Goal: Task Accomplishment & Management: Manage account settings

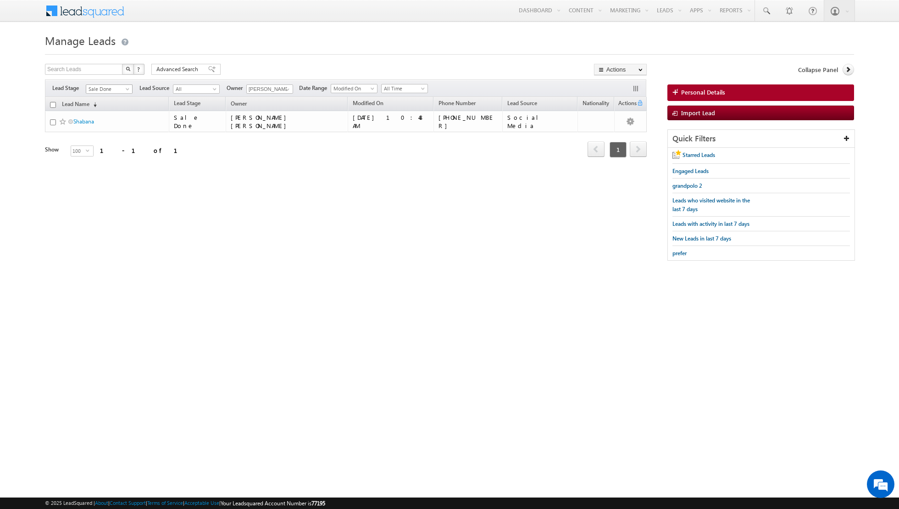
click at [117, 91] on span "Sale Done" at bounding box center [108, 89] width 44 height 8
click at [109, 108] on link "Contact" at bounding box center [109, 107] width 46 height 8
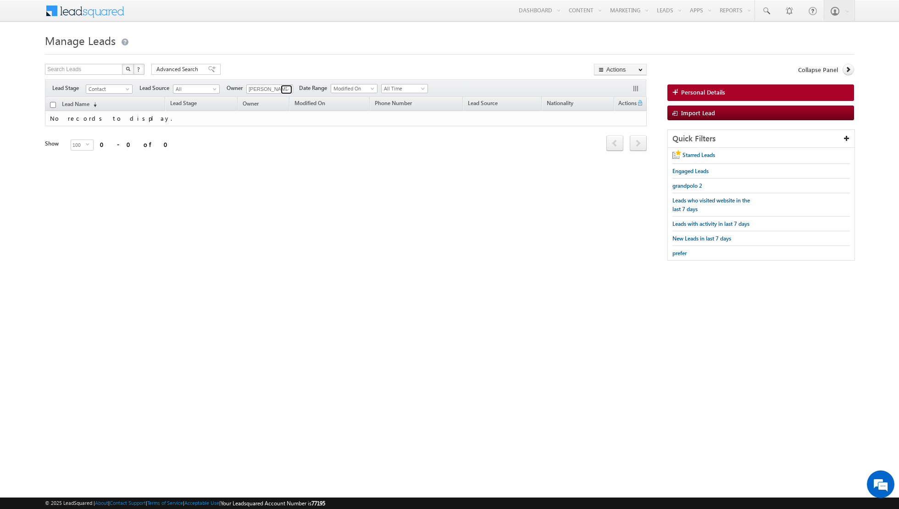
click at [281, 88] on link at bounding box center [286, 89] width 11 height 9
click at [270, 177] on span "shiva.sisodia@indglobal.ae" at bounding box center [291, 179] width 83 height 7
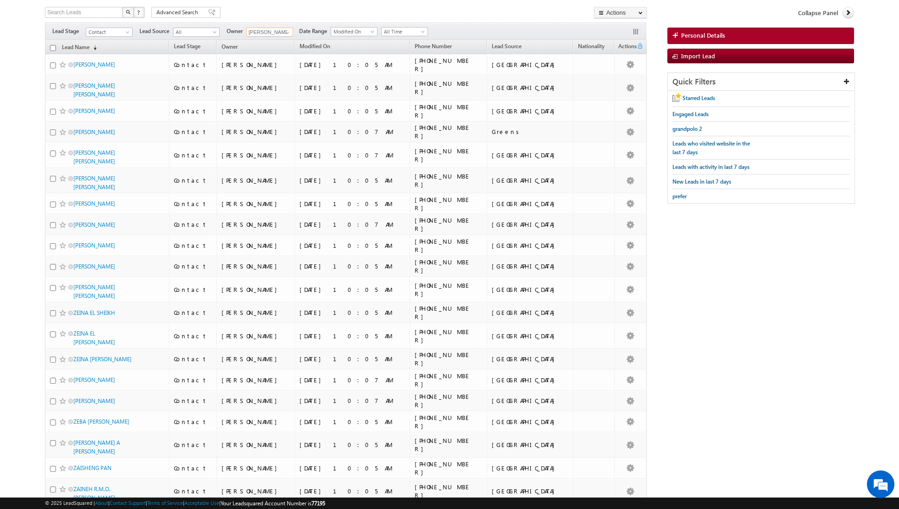
scroll to position [0, 0]
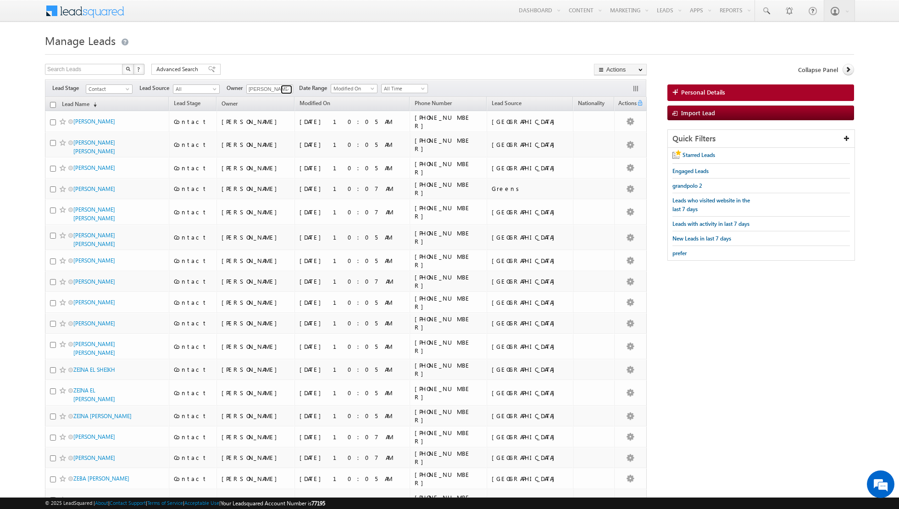
click at [286, 88] on span at bounding box center [287, 89] width 7 height 7
click at [275, 118] on link "Aakash Arora aakash.arora@indglobal.ae" at bounding box center [292, 119] width 92 height 17
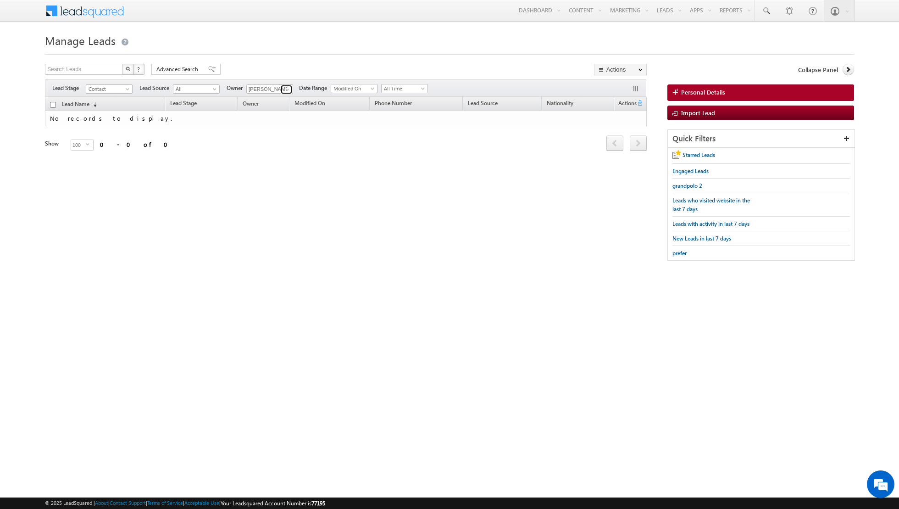
click at [286, 89] on span at bounding box center [287, 89] width 7 height 7
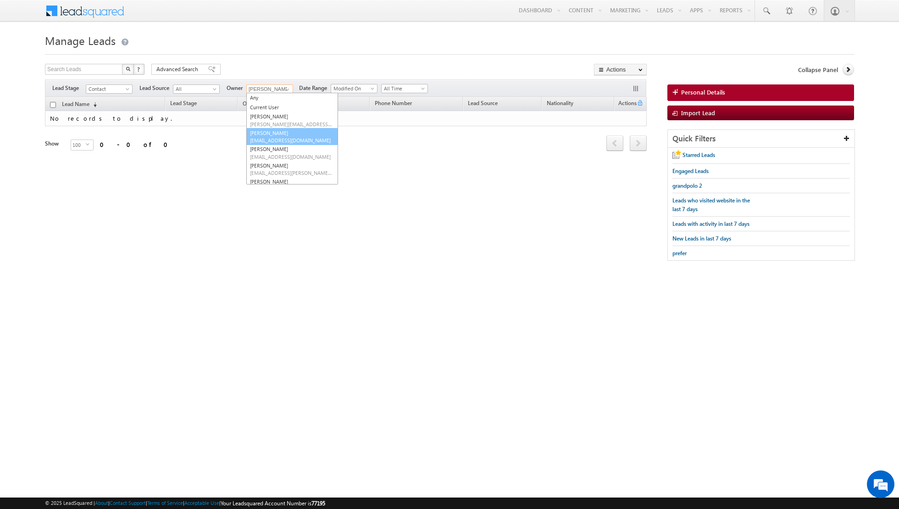
click at [267, 138] on span "asma.kazi@indglobal.ae" at bounding box center [291, 140] width 83 height 7
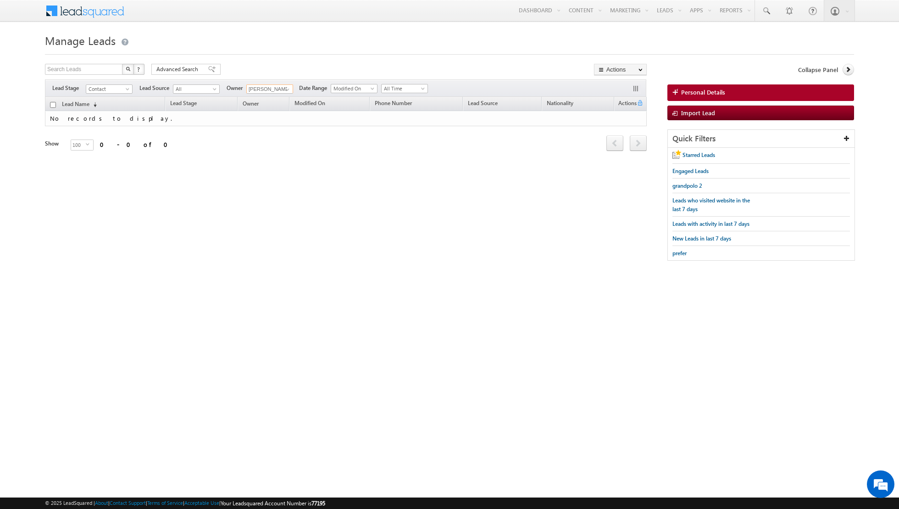
click at [278, 89] on input "Asma Kazi" at bounding box center [269, 88] width 47 height 9
click at [284, 89] on span at bounding box center [287, 89] width 7 height 7
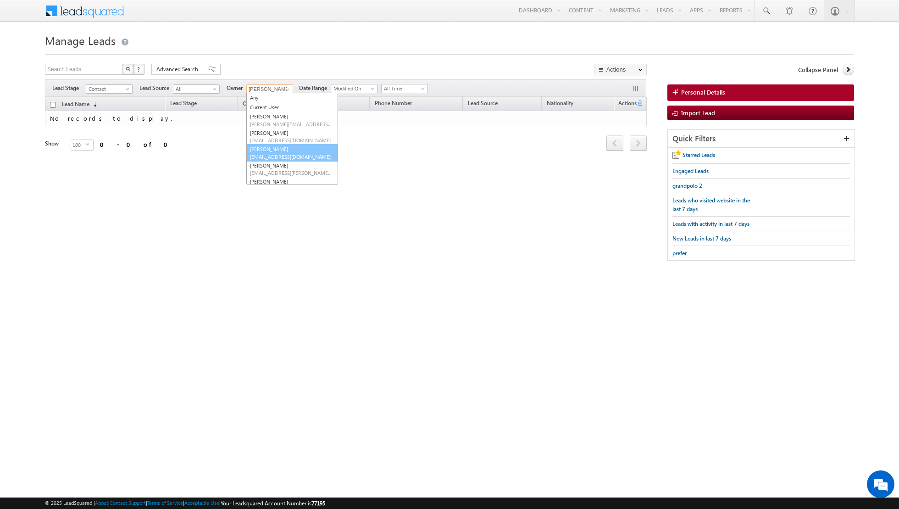
click at [265, 151] on link "Dinesh Kumar dinesh.kumar@indglobal.ae" at bounding box center [292, 152] width 92 height 17
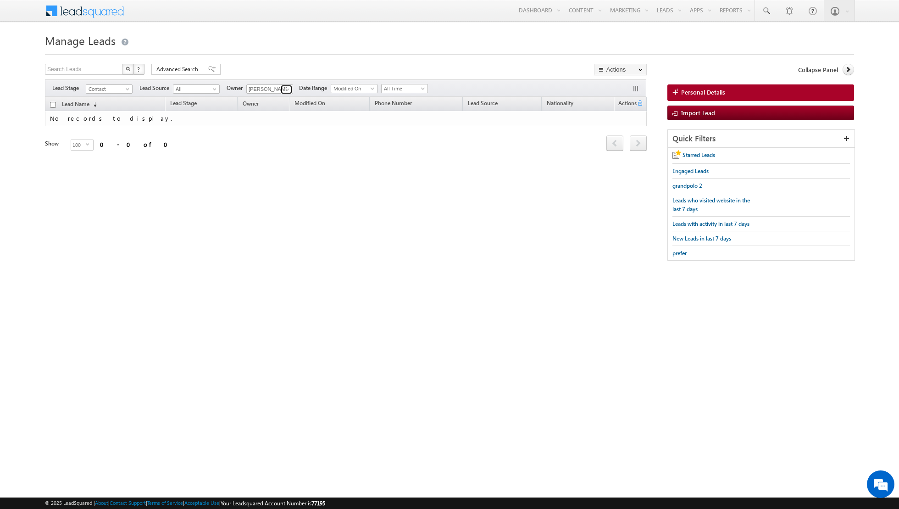
click at [288, 88] on span at bounding box center [287, 89] width 7 height 7
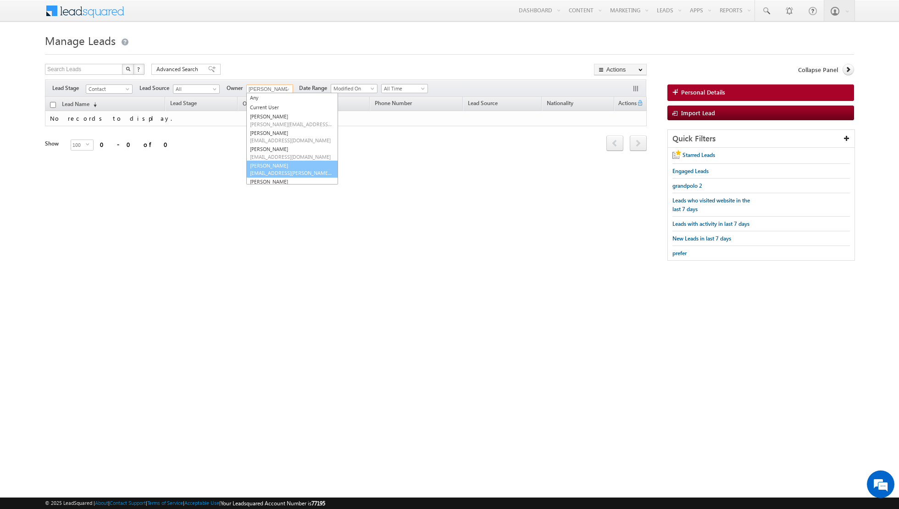
click at [279, 168] on link "Isha Mehndiratta isha.mehndiratta@indglobal.ae" at bounding box center [292, 169] width 92 height 17
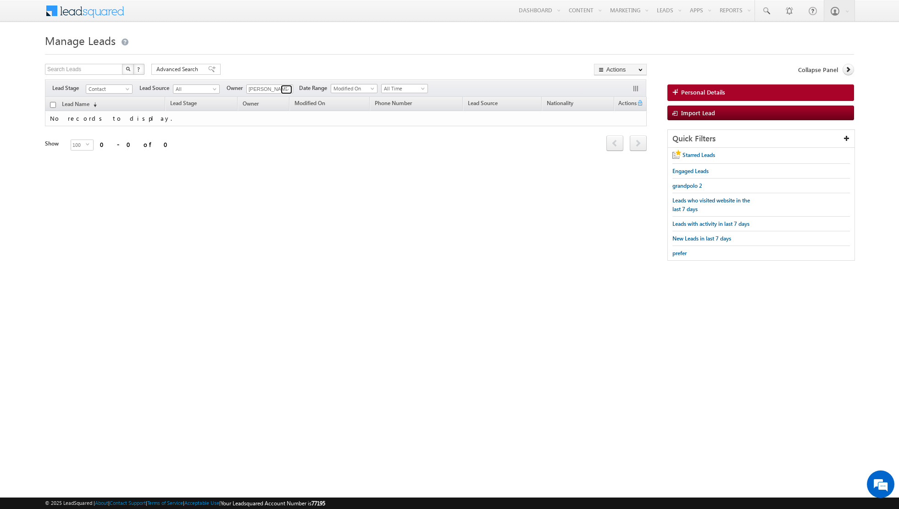
click at [286, 88] on span at bounding box center [287, 89] width 7 height 7
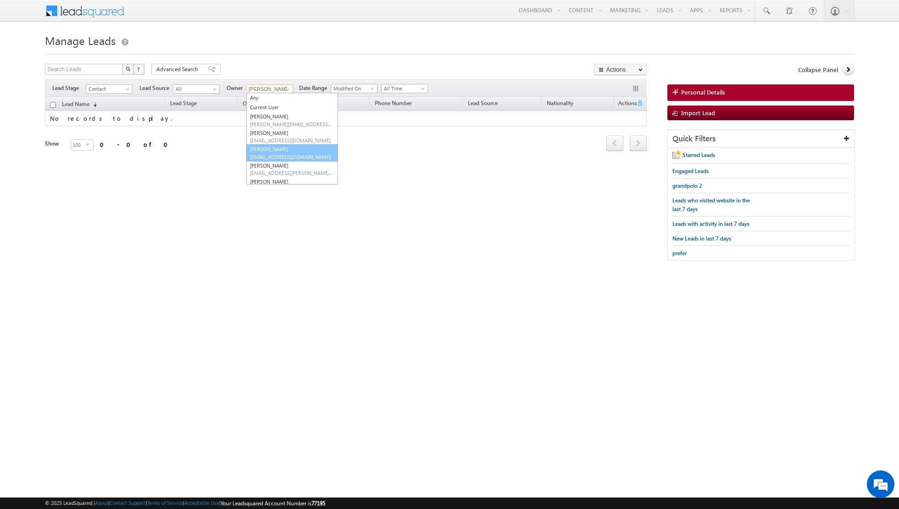
scroll to position [36, 0]
click at [278, 143] on link "Muhammad Shibily muhammad.shibily@indglobal.ae" at bounding box center [292, 149] width 92 height 17
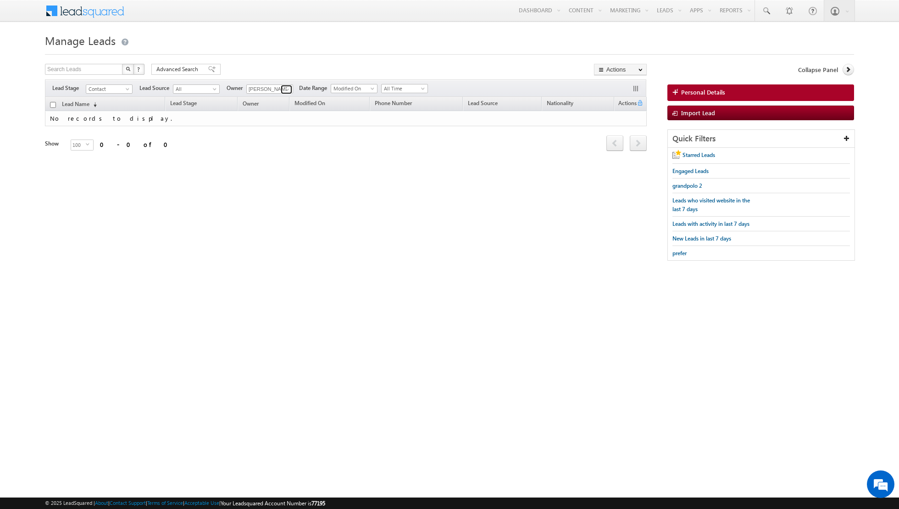
click at [284, 88] on span at bounding box center [287, 89] width 7 height 7
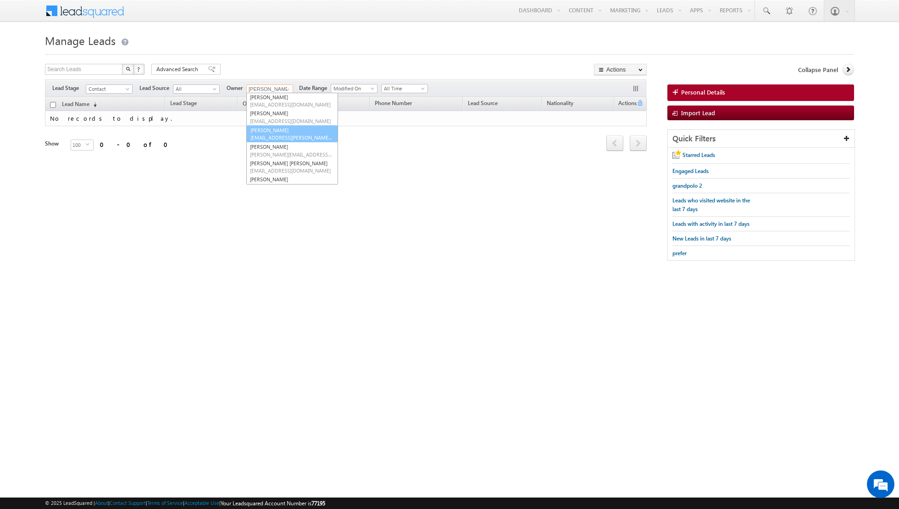
scroll to position [35, 0]
click at [286, 163] on link "Nandhana Anil nandhana.anil@indglobal.ae" at bounding box center [292, 166] width 92 height 17
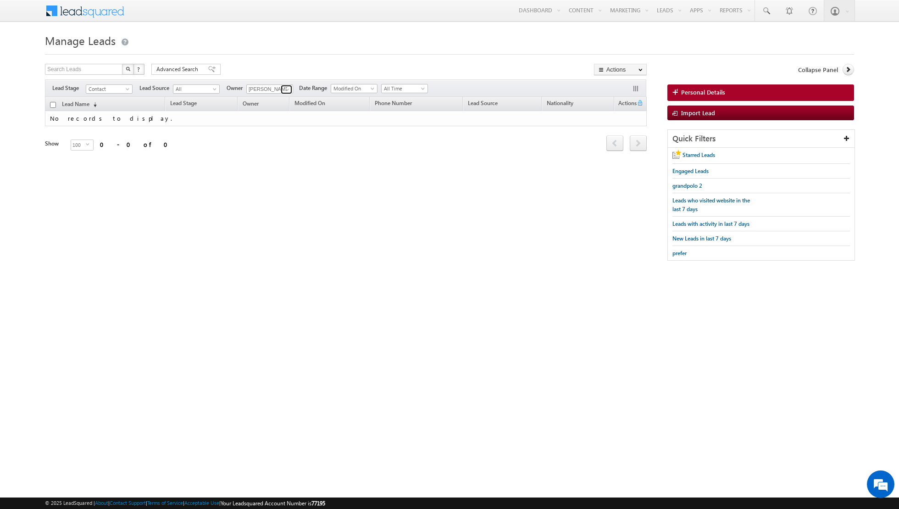
click at [284, 86] on span at bounding box center [287, 89] width 7 height 7
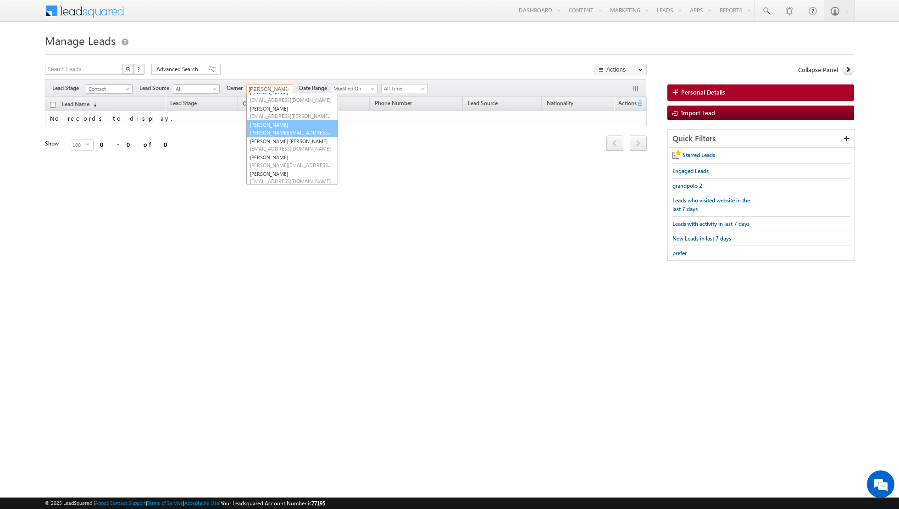
scroll to position [62, 0]
click at [268, 153] on link "Riya Raj riya.raj@indglobal.ae" at bounding box center [292, 155] width 92 height 17
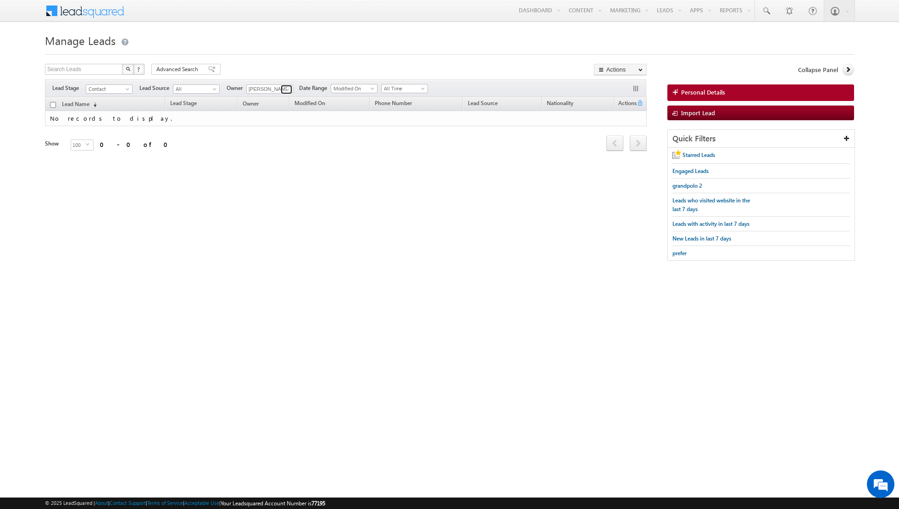
click at [284, 87] on span at bounding box center [287, 89] width 7 height 7
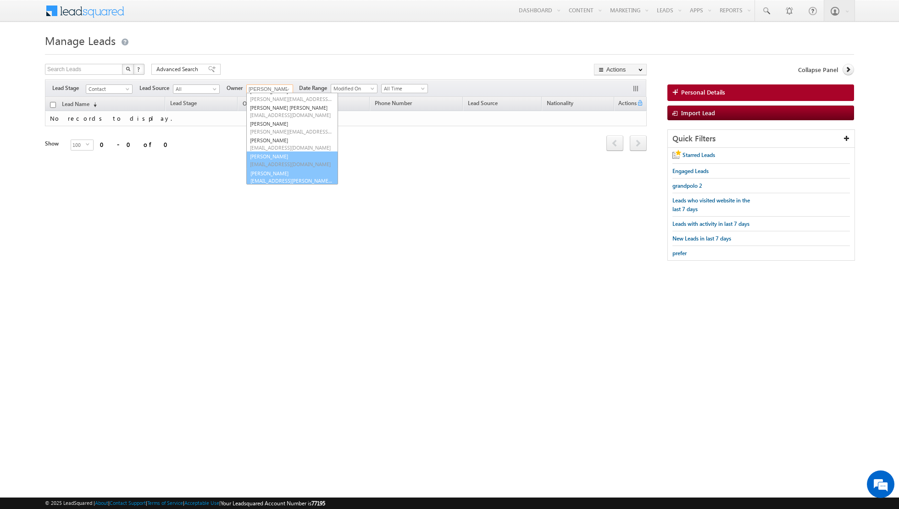
scroll to position [91, 0]
click at [266, 171] on link "Shiva Sisodia shiva.sisodia@indglobal.ae" at bounding box center [292, 175] width 92 height 17
type input "[PERSON_NAME]"
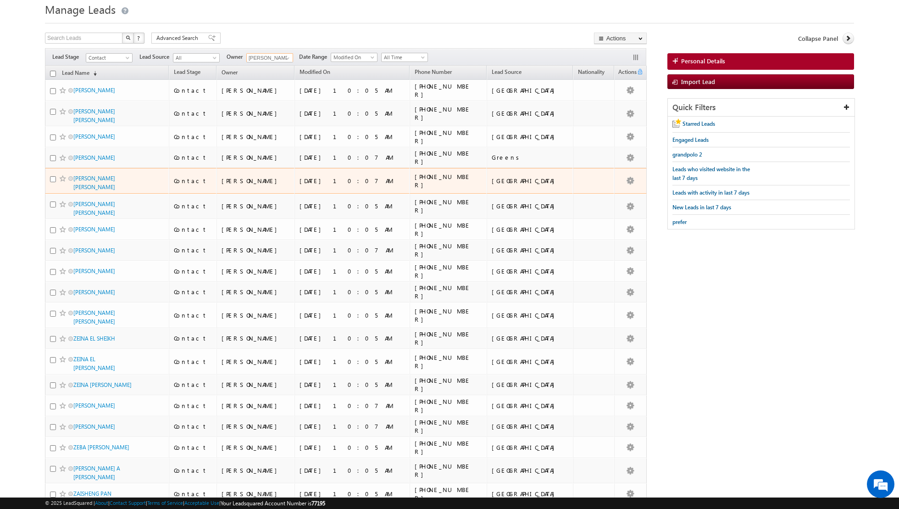
scroll to position [0, 0]
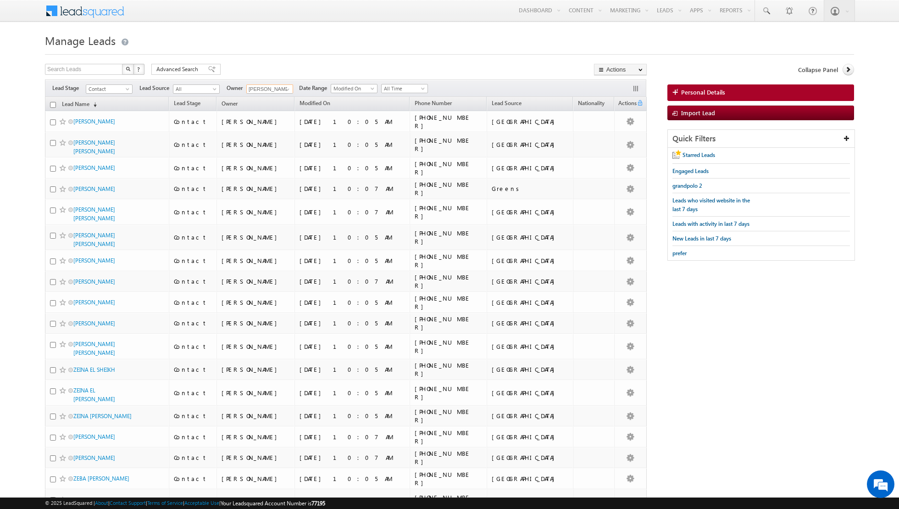
click at [53, 104] on input "checkbox" at bounding box center [53, 105] width 6 height 6
checkbox input "true"
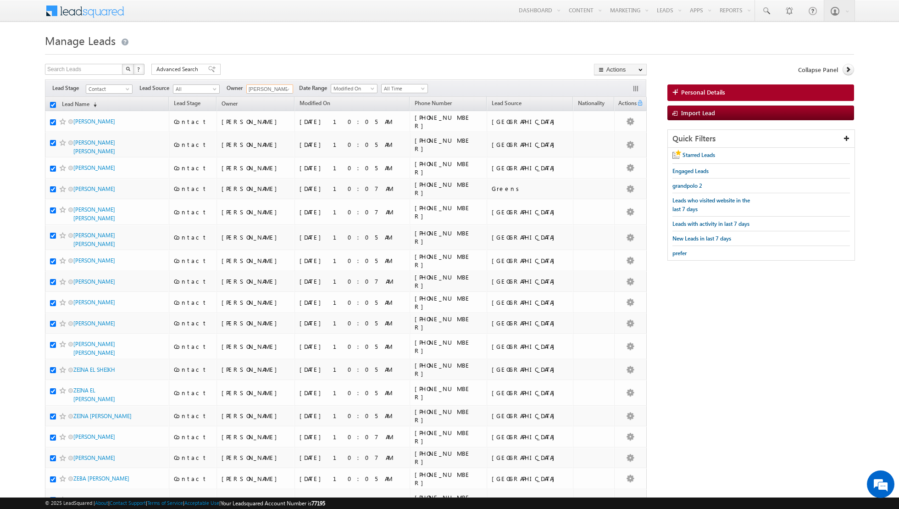
checkbox input "true"
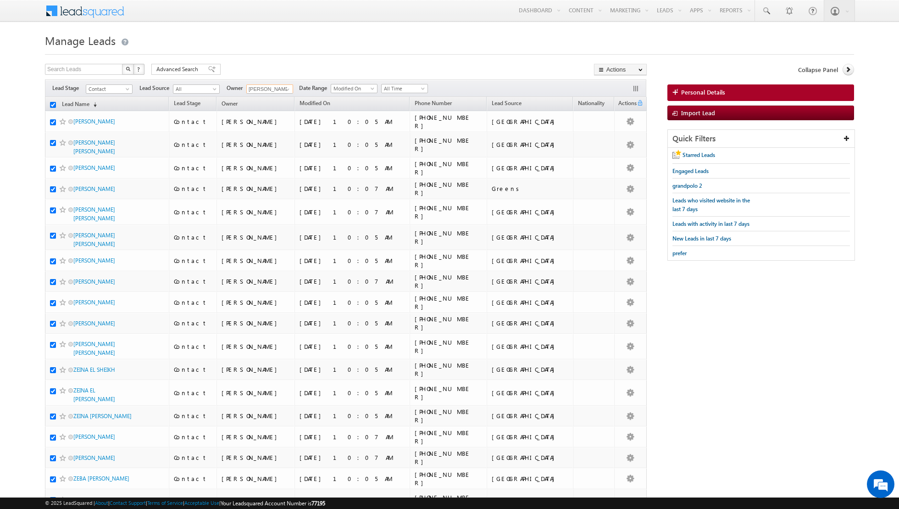
checkbox input "true"
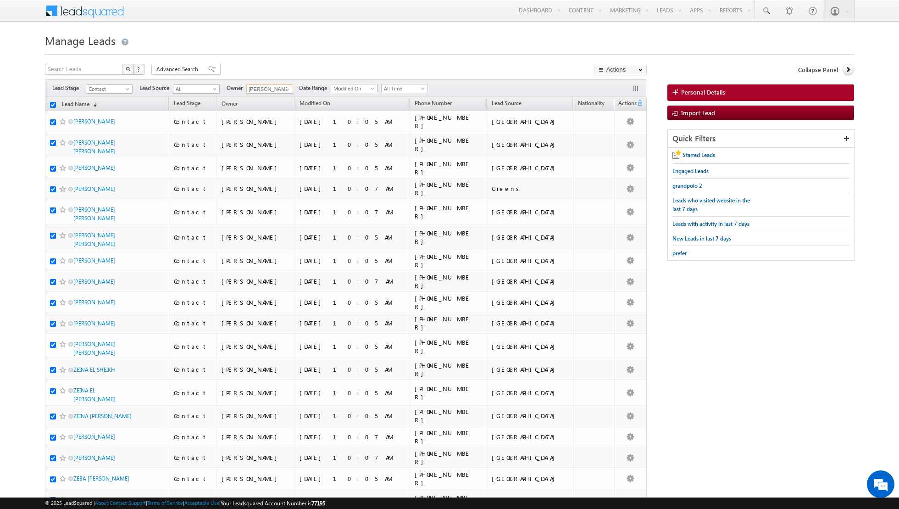
checkbox input "true"
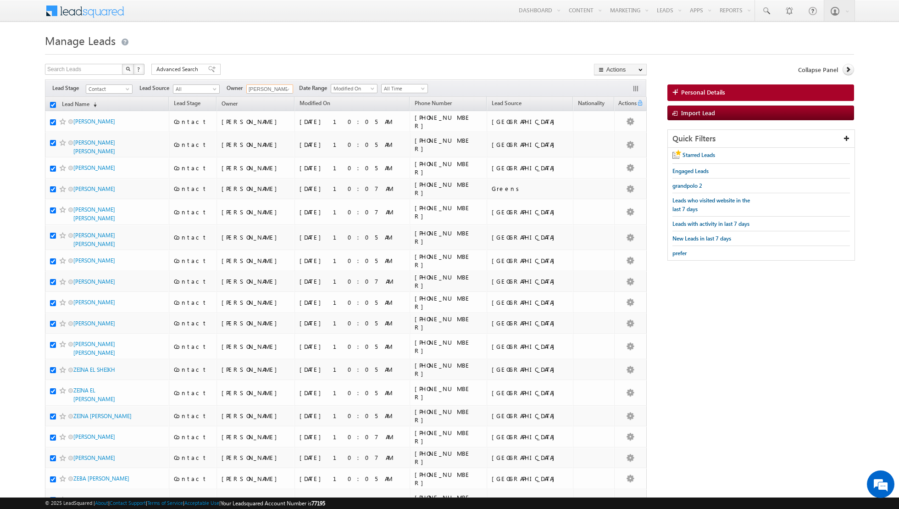
checkbox input "true"
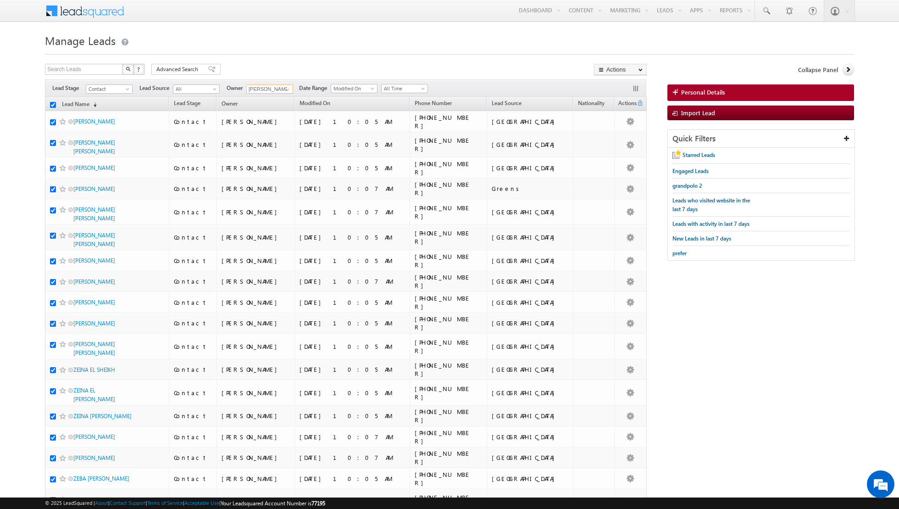
checkbox input "true"
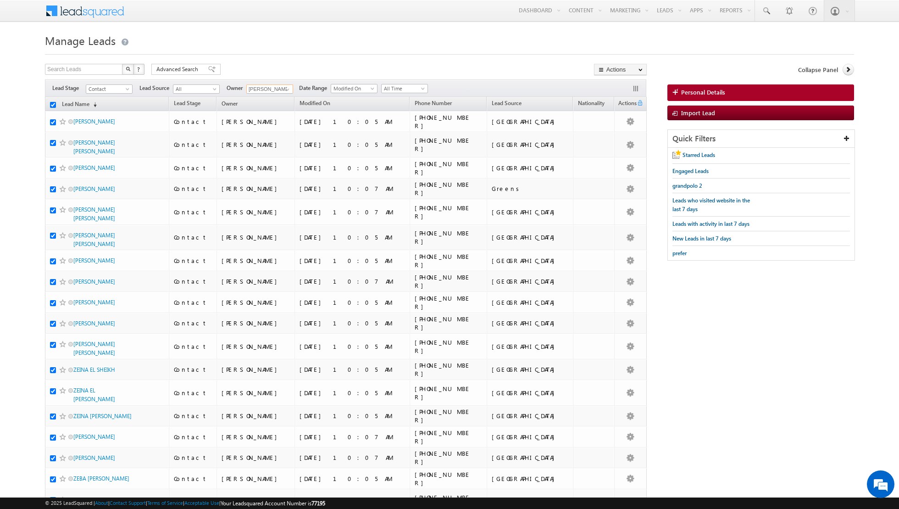
checkbox input "true"
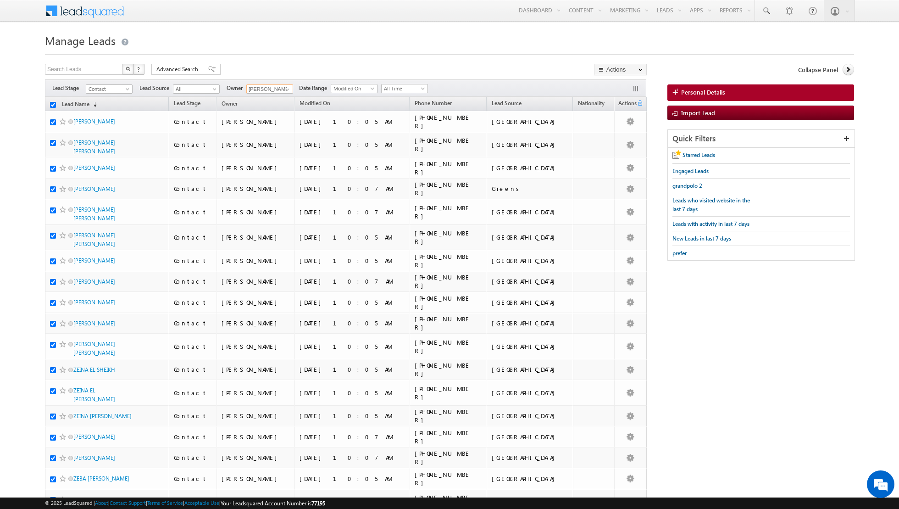
checkbox input "true"
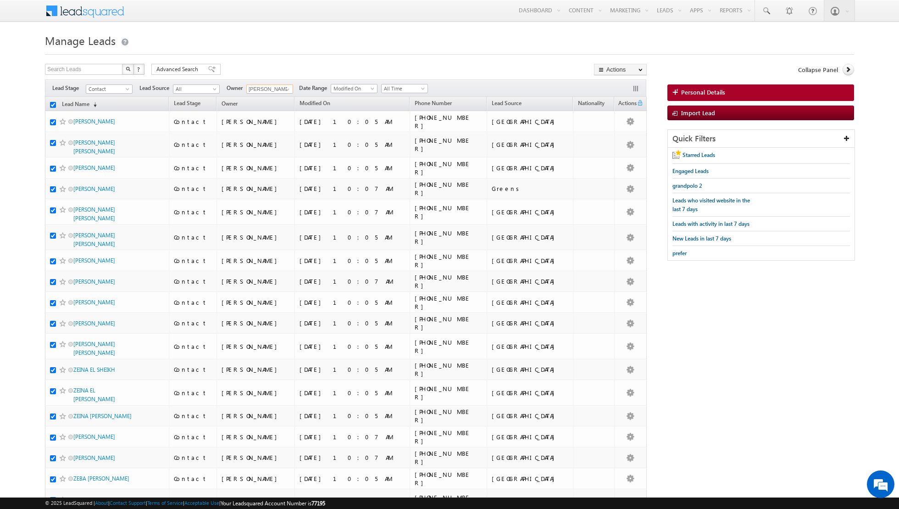
checkbox input "true"
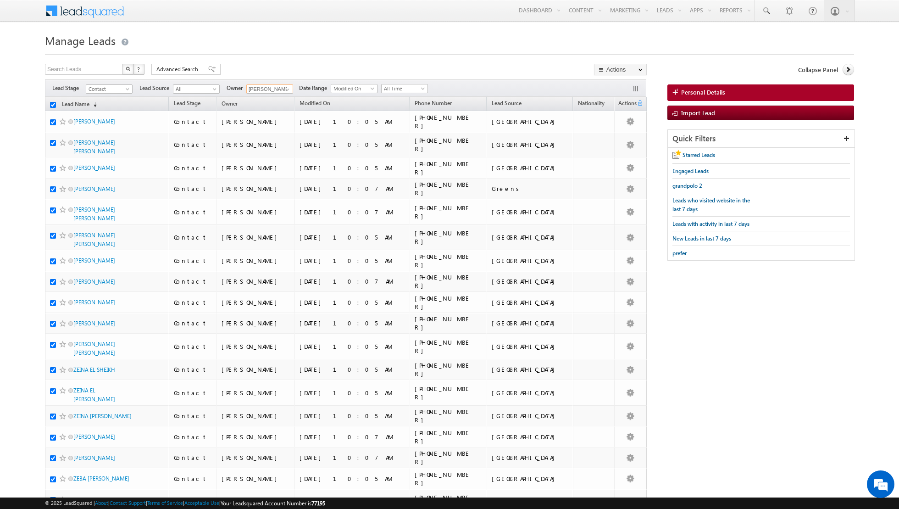
checkbox input "true"
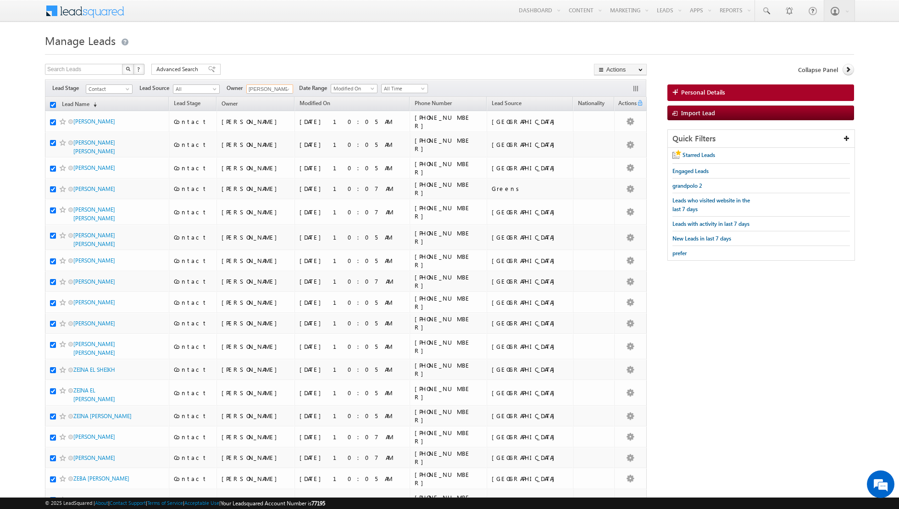
checkbox input "true"
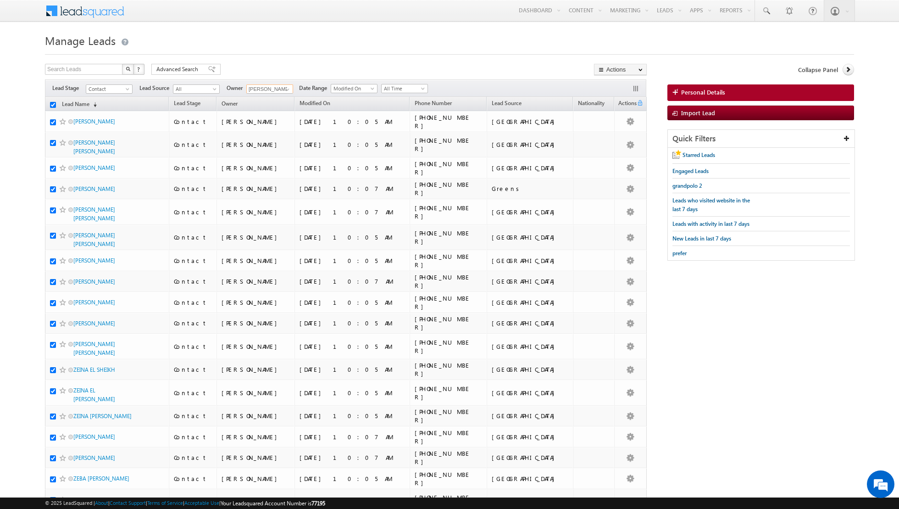
checkbox input "true"
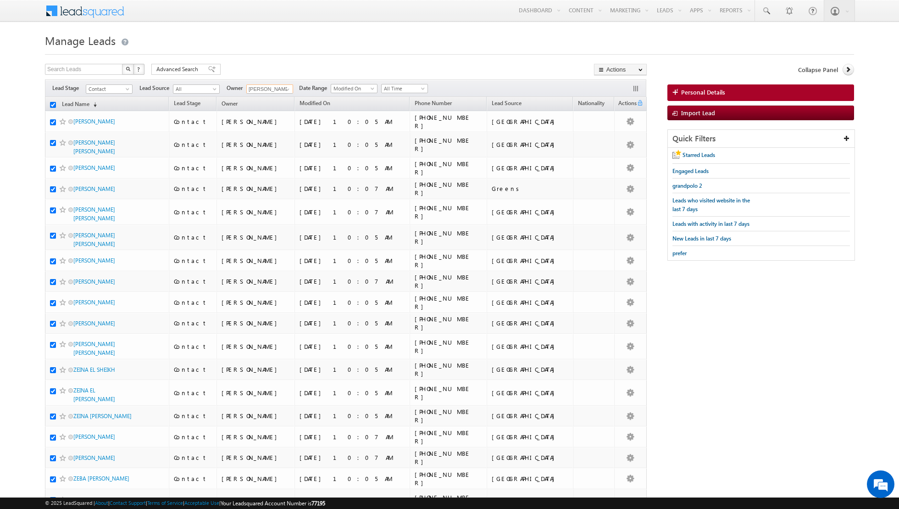
checkbox input "true"
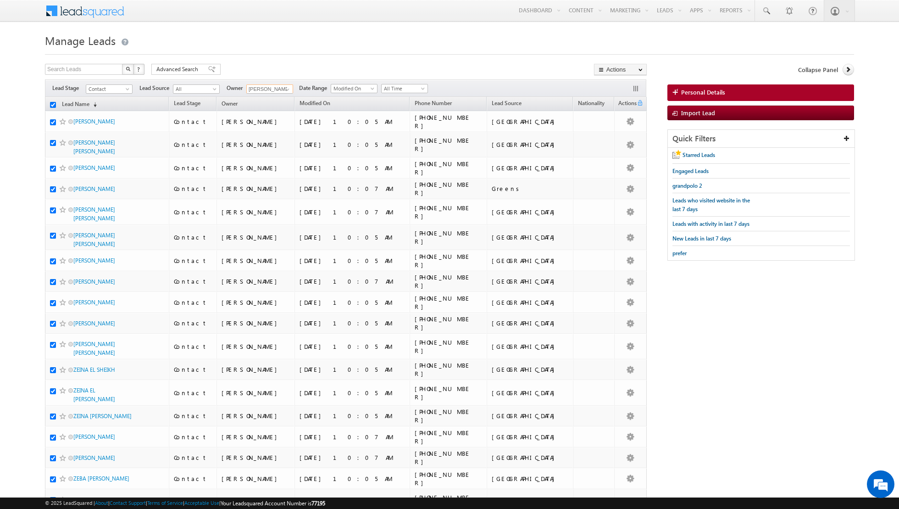
checkbox input "true"
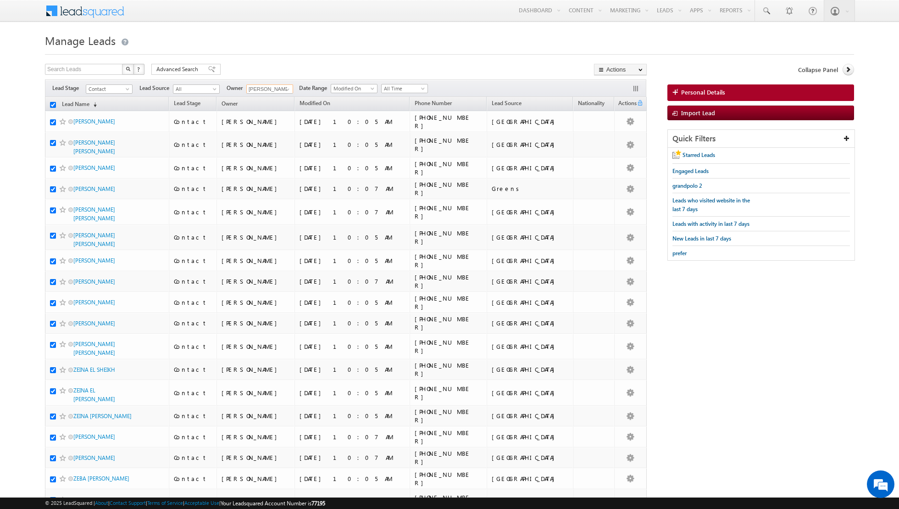
checkbox input "true"
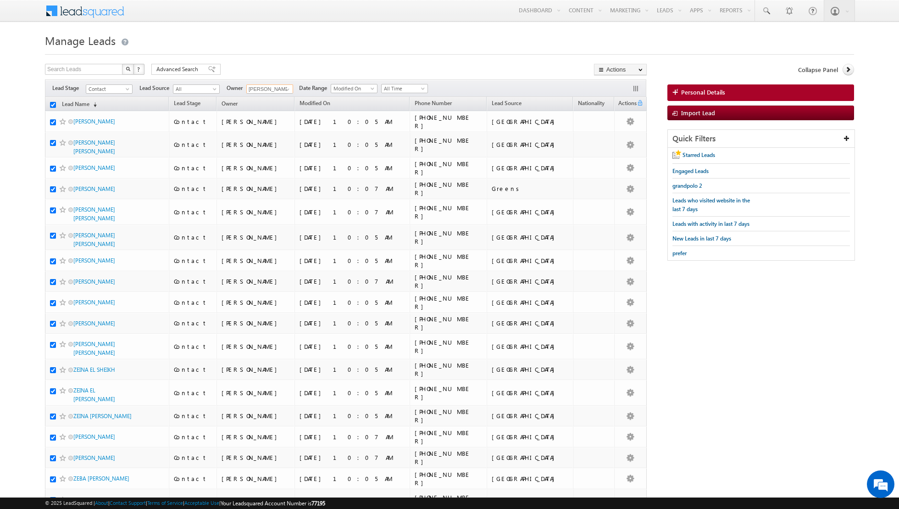
checkbox input "true"
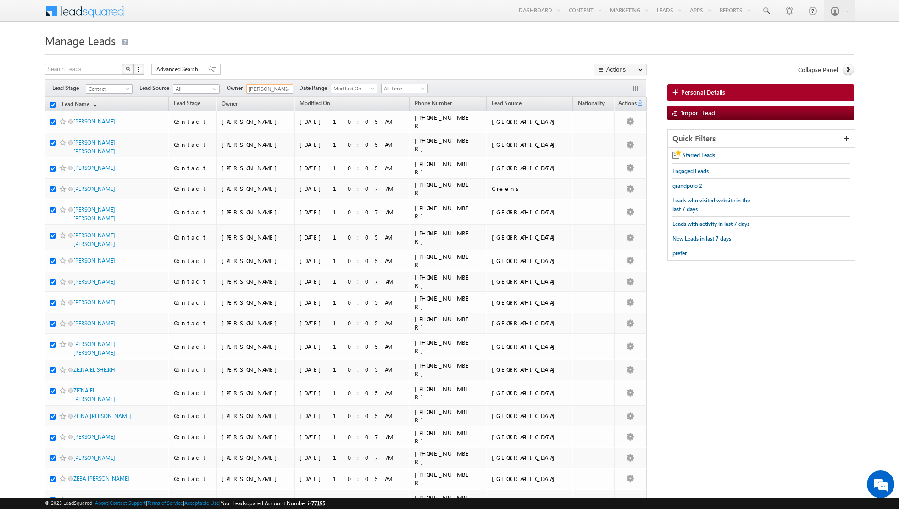
checkbox input "true"
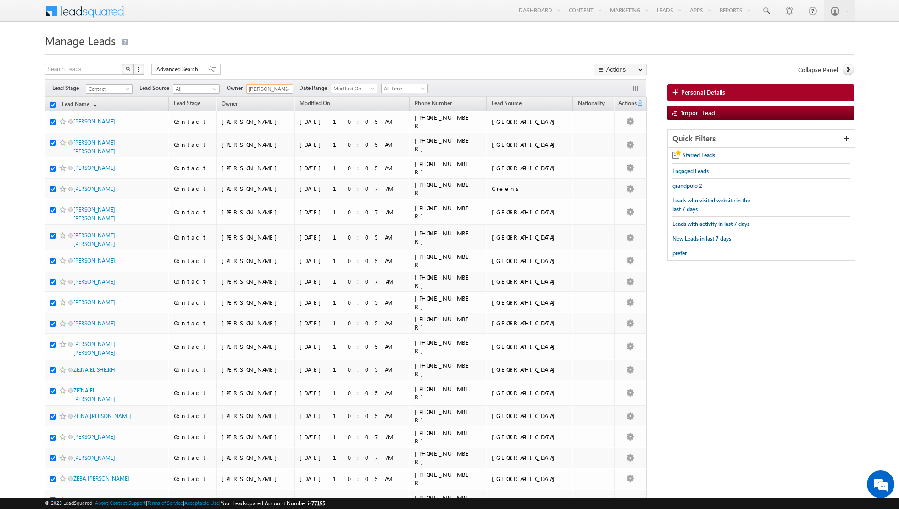
checkbox input "true"
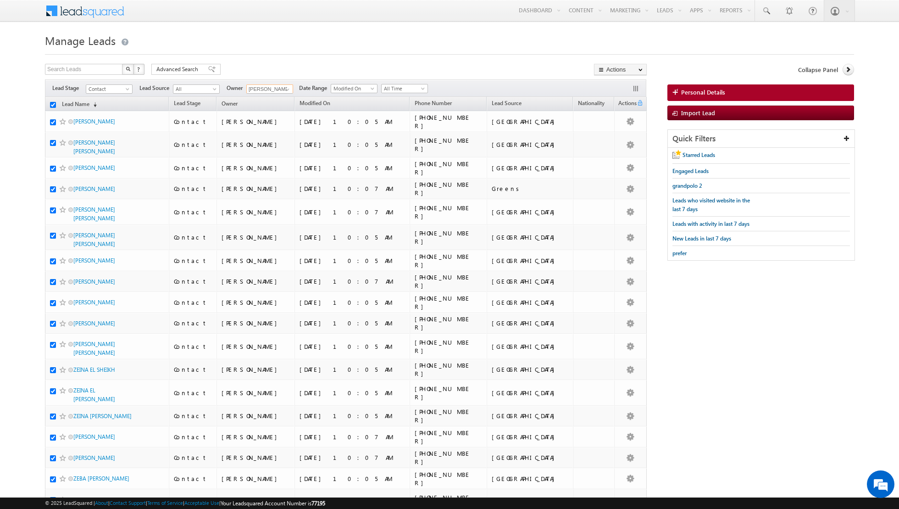
checkbox input "true"
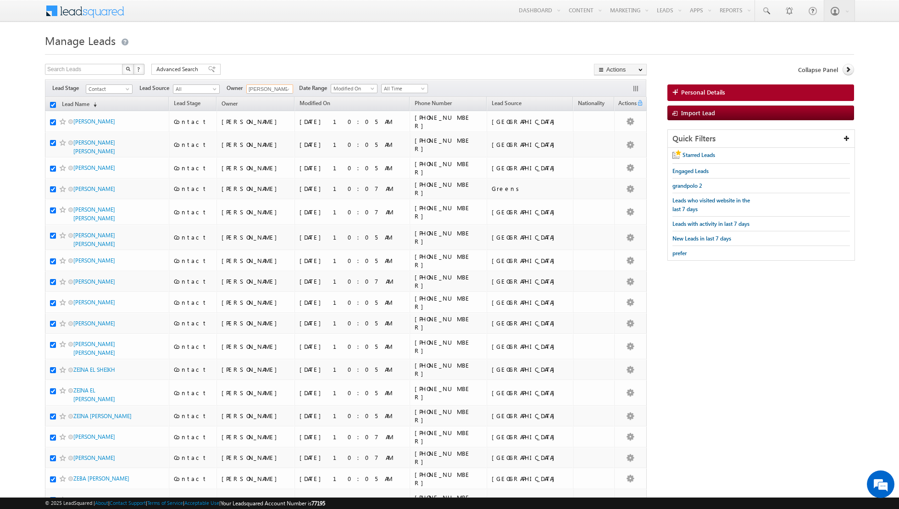
checkbox input "true"
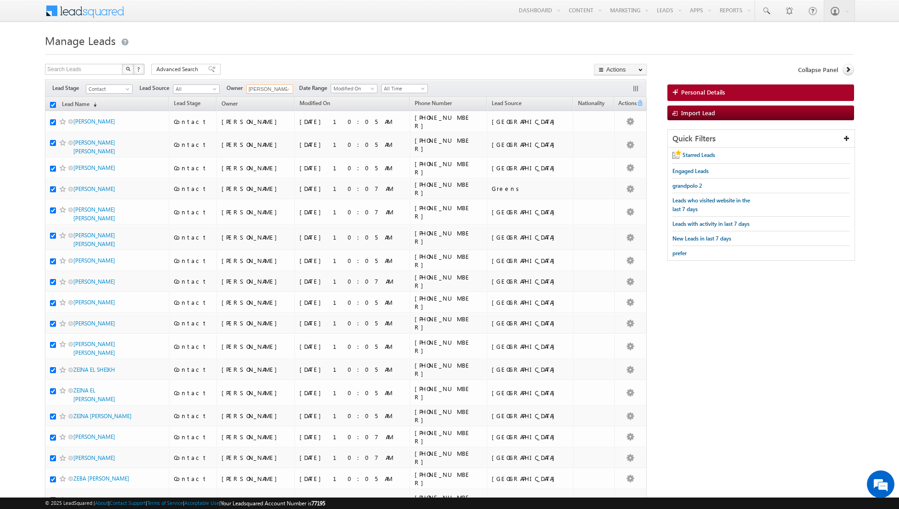
checkbox input "true"
click at [607, 145] on link "Change Owner" at bounding box center [621, 148] width 52 height 11
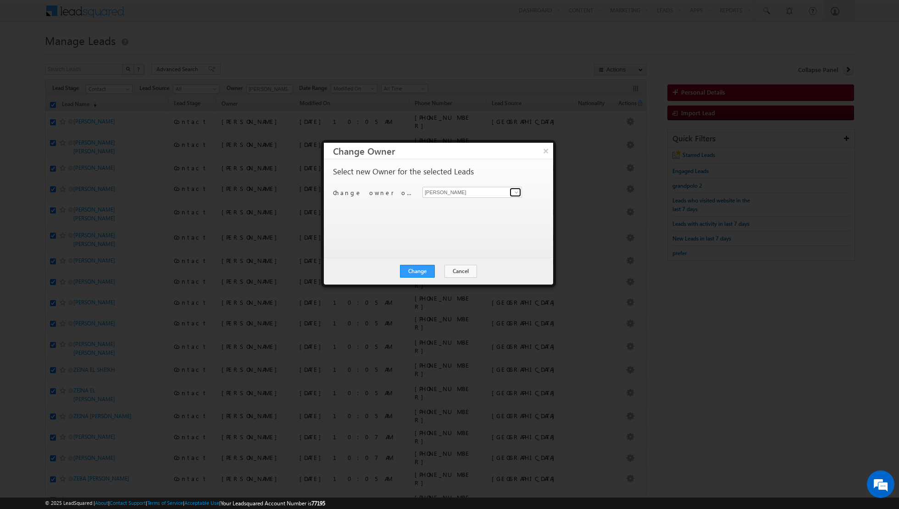
click at [516, 192] on span at bounding box center [516, 192] width 7 height 7
click at [442, 210] on span "aakash.arora@indglobal.ae" at bounding box center [467, 209] width 83 height 7
type input "Aakash Arora"
click at [418, 268] on button "Change" at bounding box center [417, 271] width 35 height 13
click at [436, 270] on button "Close" at bounding box center [439, 271] width 29 height 13
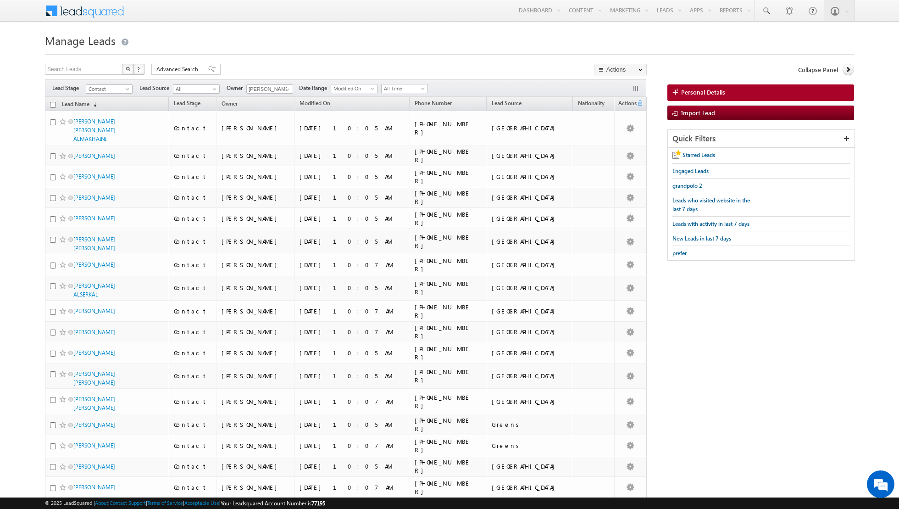
click at [52, 105] on input "checkbox" at bounding box center [53, 105] width 6 height 6
checkbox input "true"
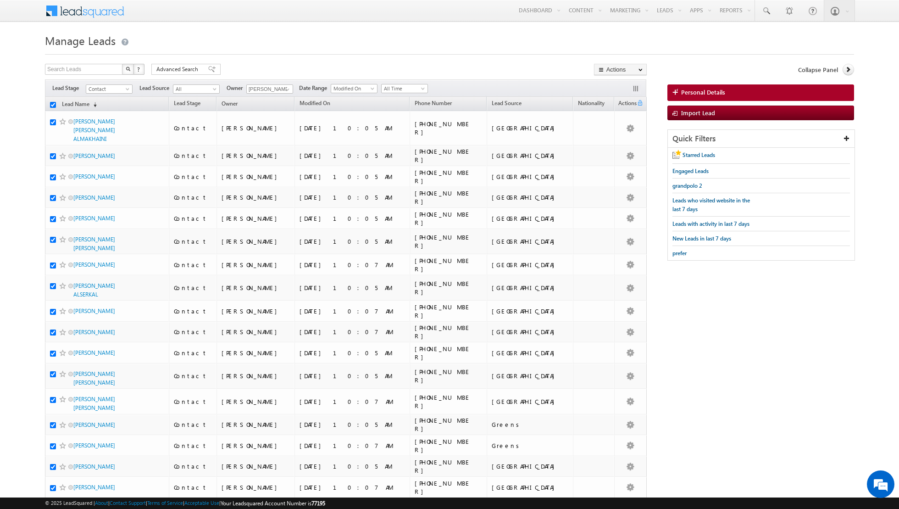
checkbox input "true"
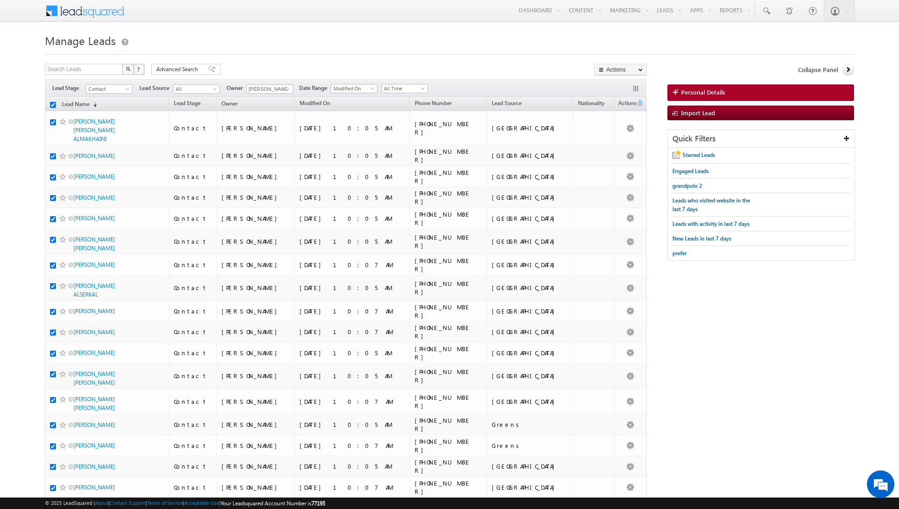
checkbox input "true"
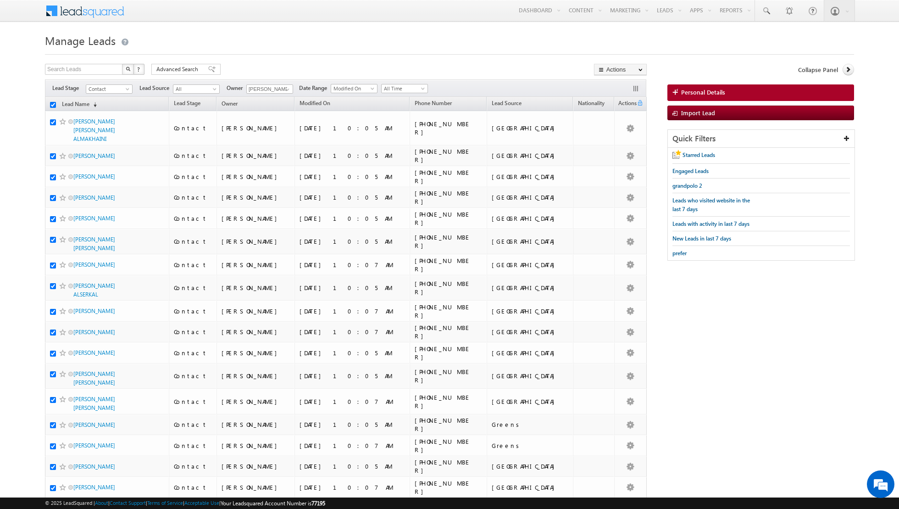
checkbox input "true"
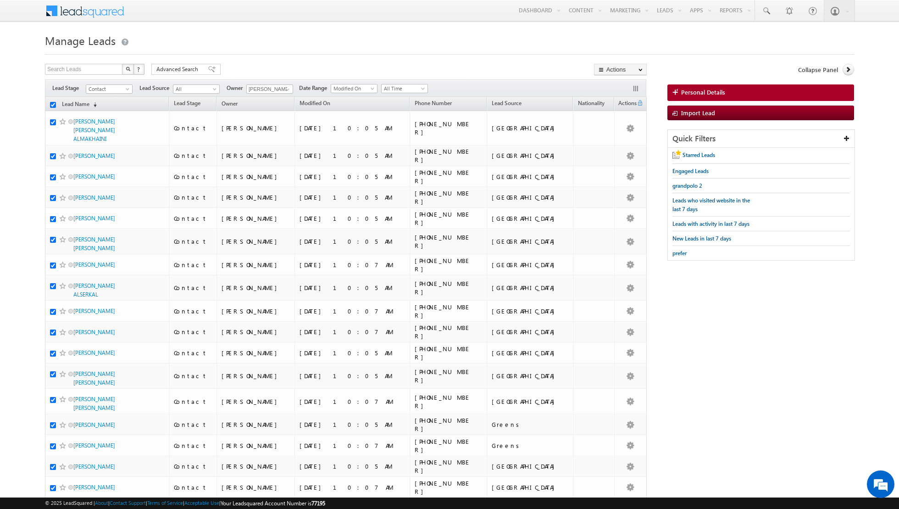
checkbox input "true"
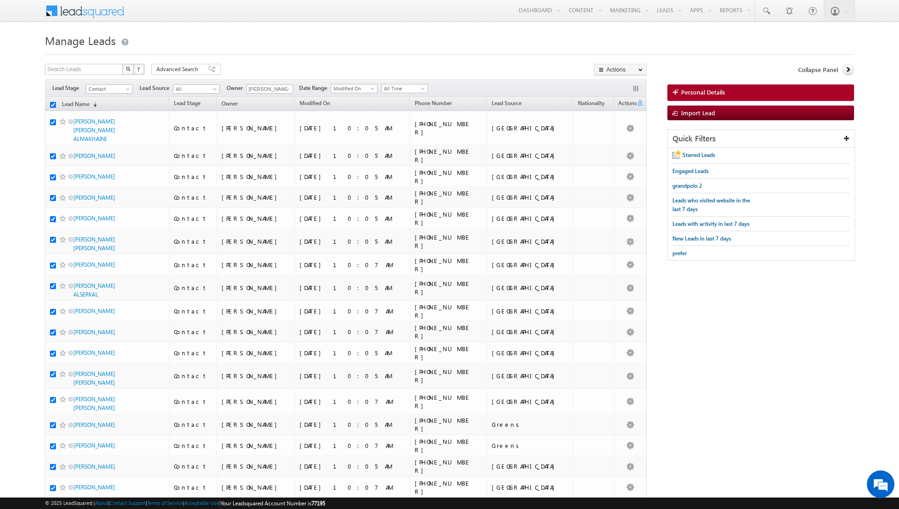
checkbox input "true"
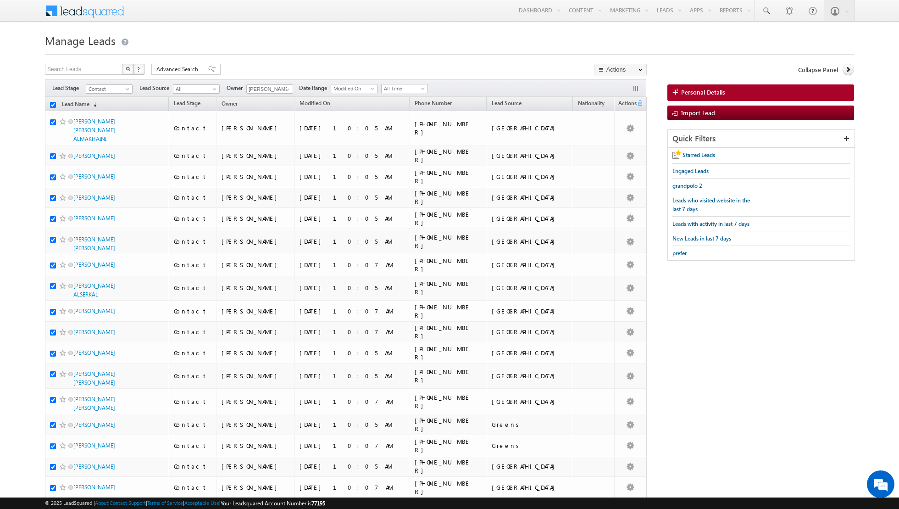
checkbox input "true"
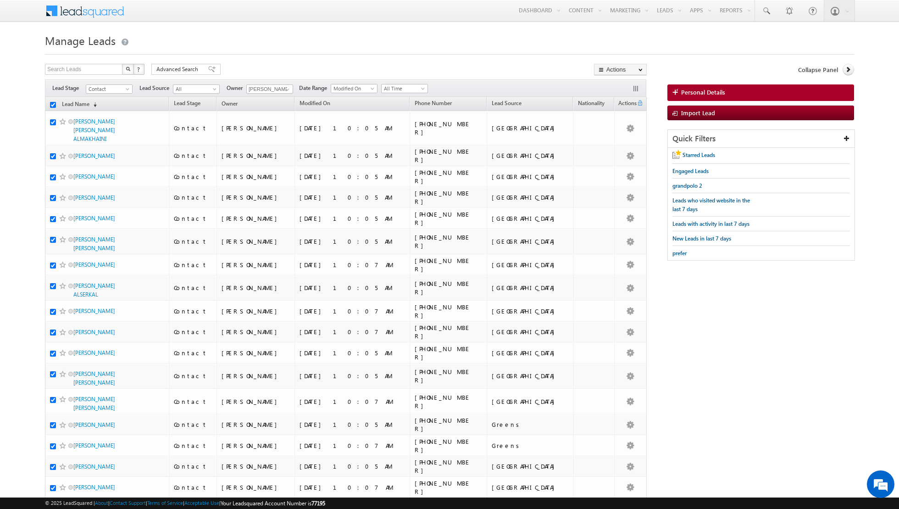
checkbox input "true"
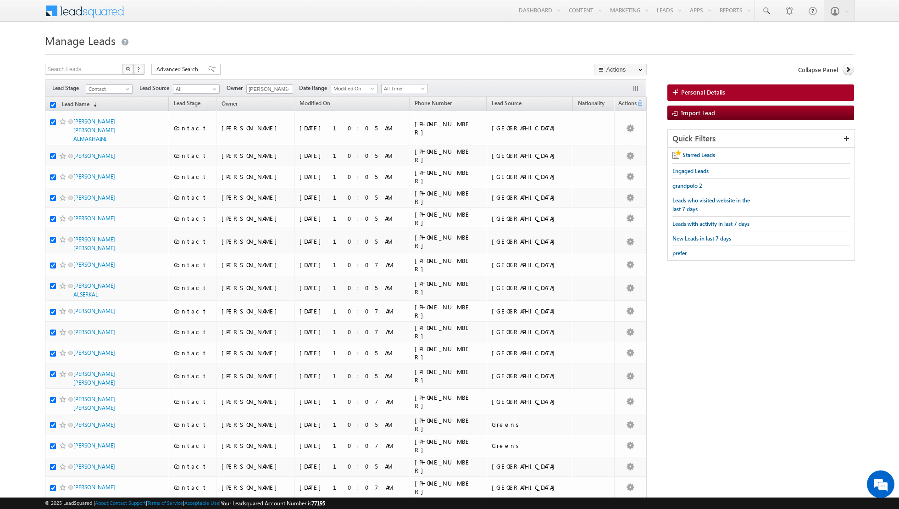
checkbox input "true"
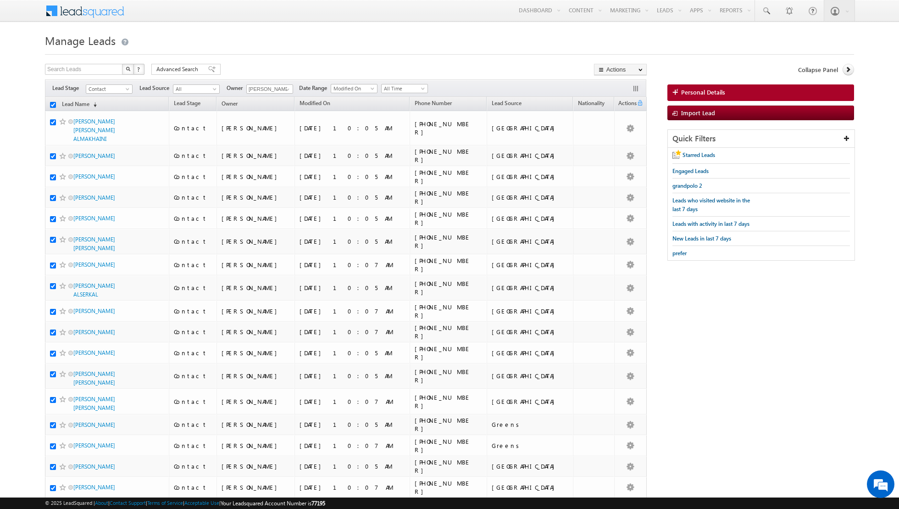
checkbox input "true"
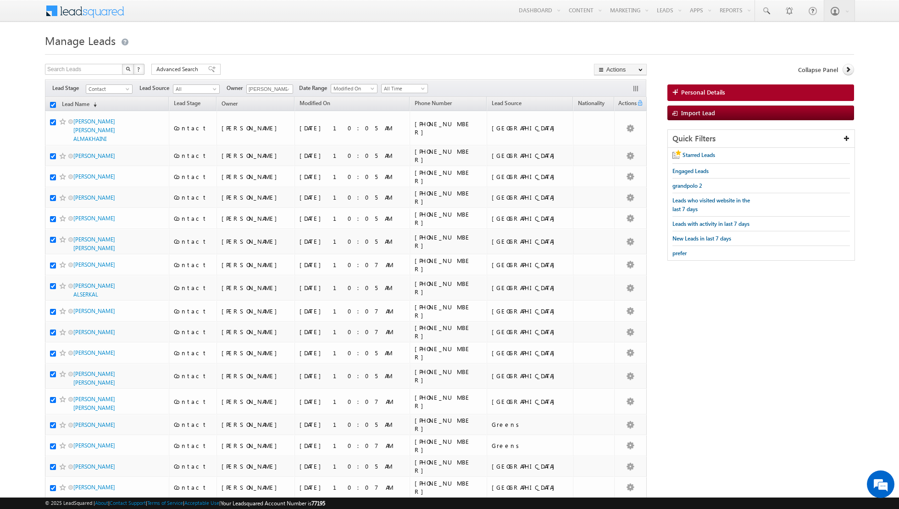
checkbox input "true"
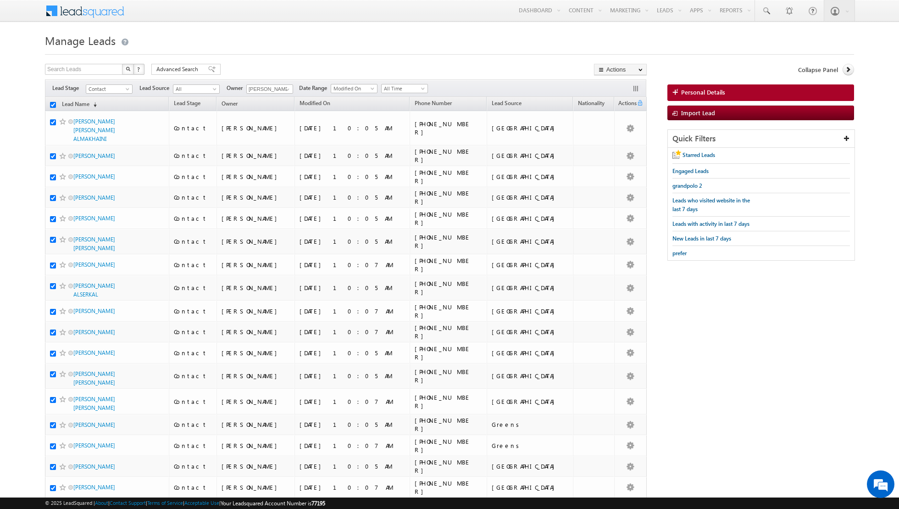
checkbox input "true"
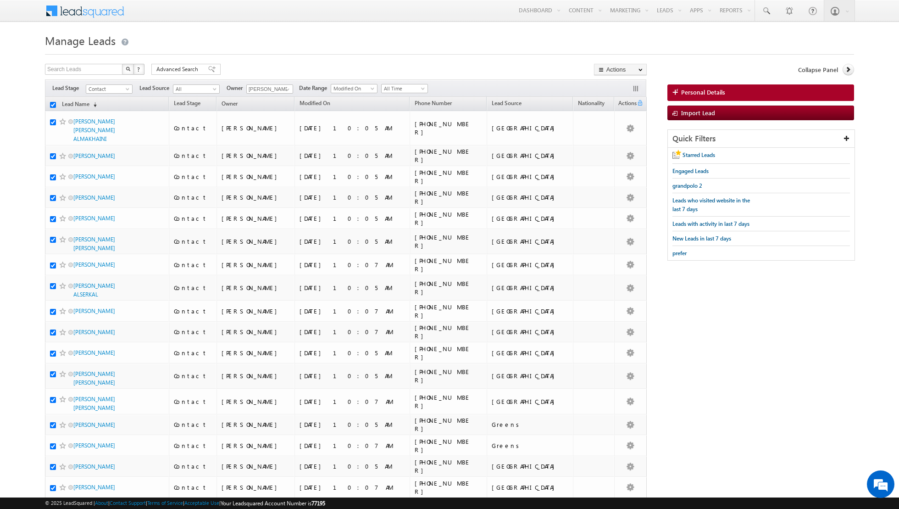
checkbox input "true"
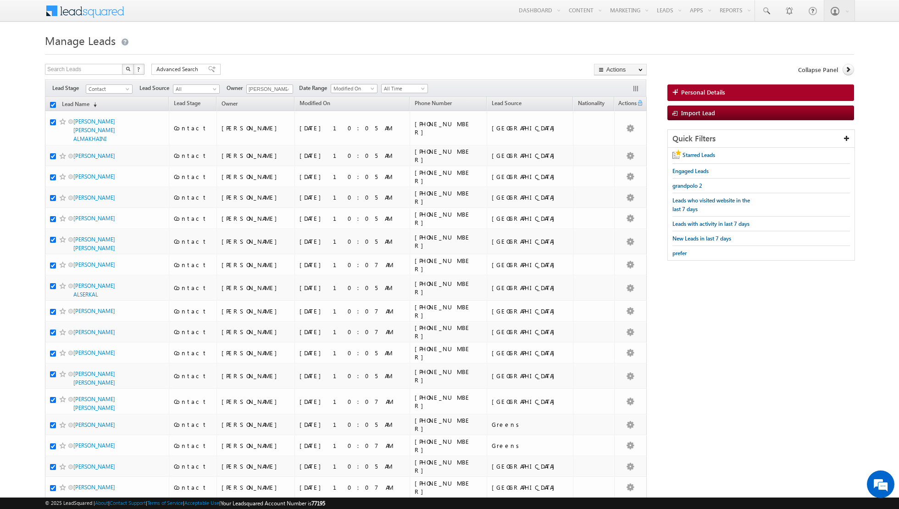
checkbox input "true"
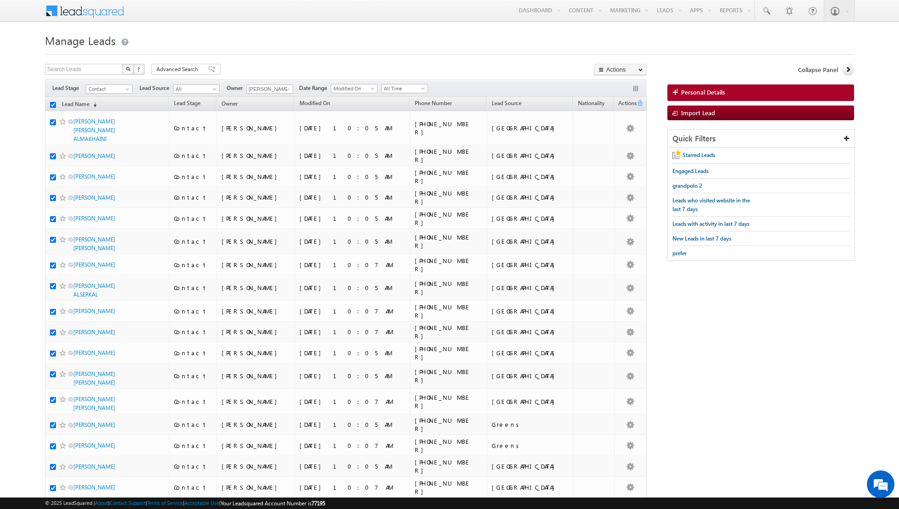
checkbox input "true"
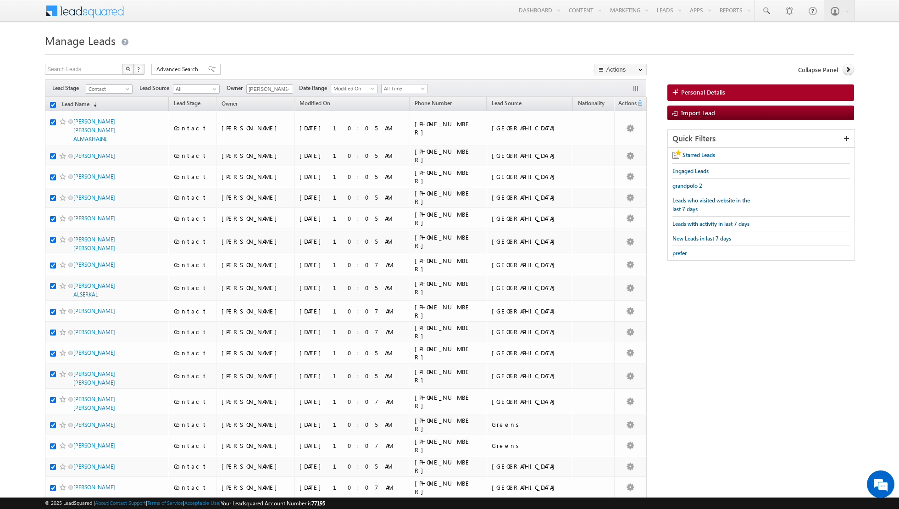
checkbox input "true"
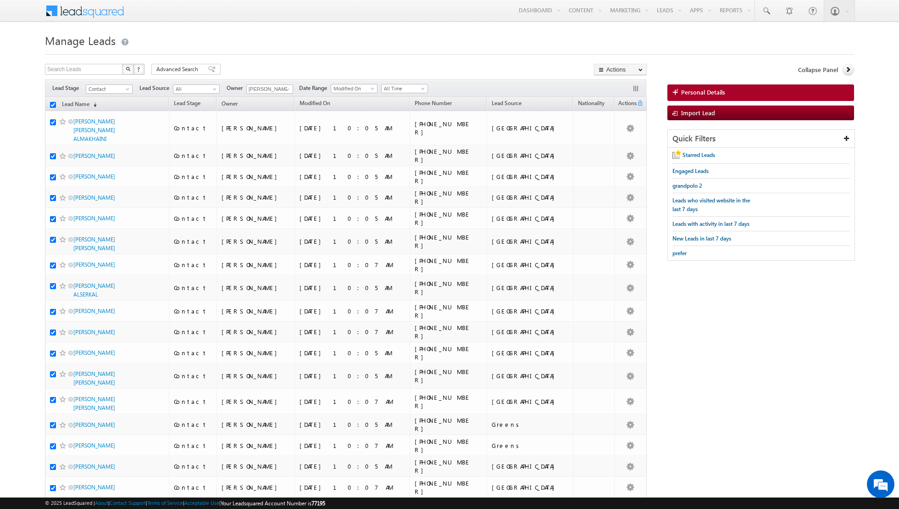
checkbox input "true"
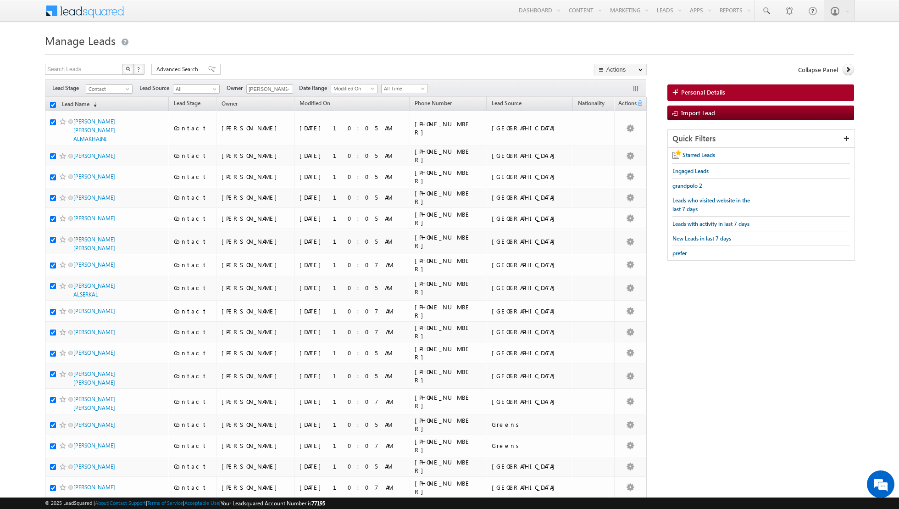
checkbox input "true"
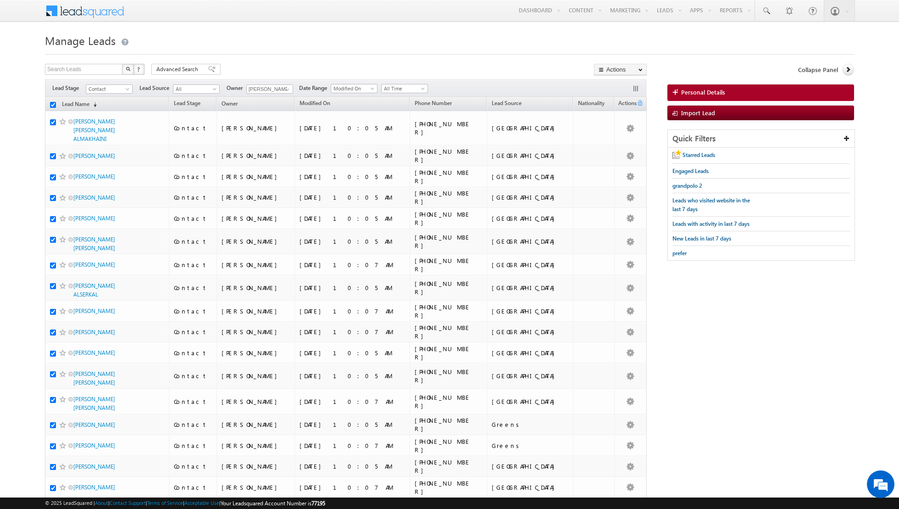
checkbox input "true"
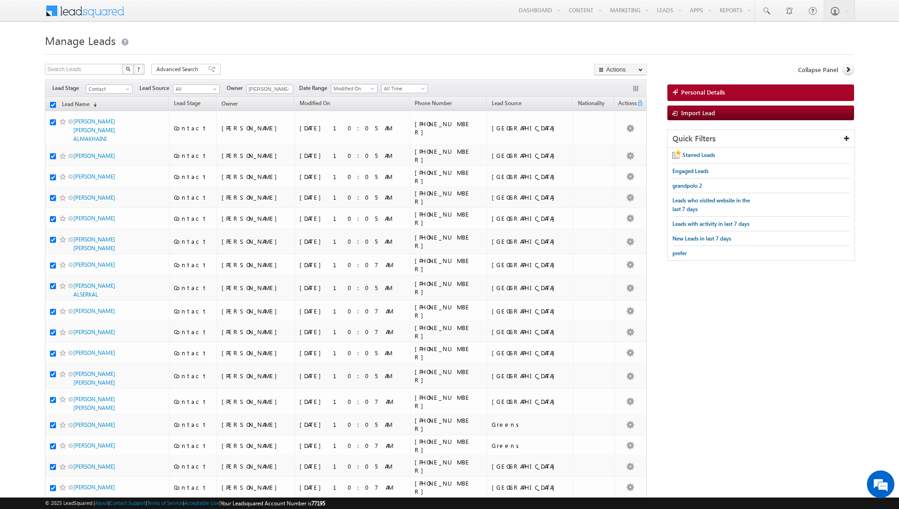
checkbox input "true"
click at [612, 148] on link "Change Owner" at bounding box center [621, 148] width 52 height 11
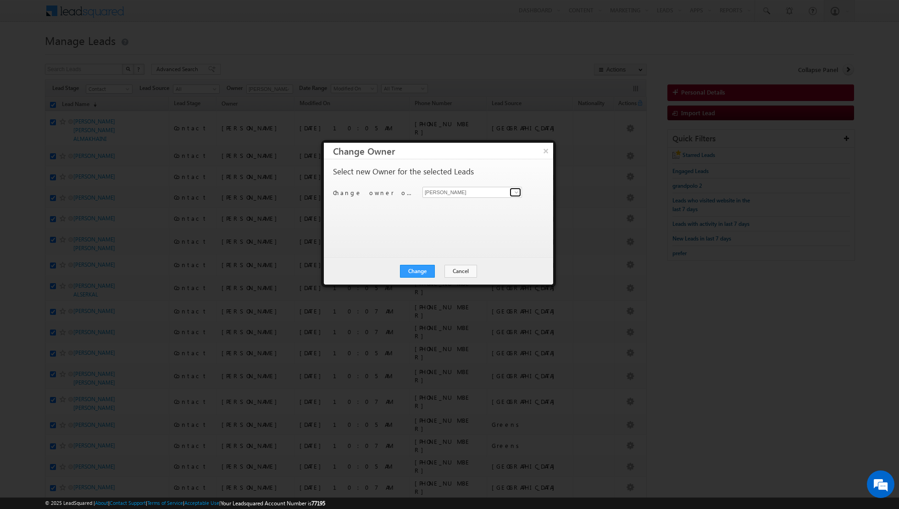
click at [517, 191] on span at bounding box center [516, 192] width 7 height 7
click at [460, 223] on span "asma.kazi@indglobal.ae" at bounding box center [467, 226] width 83 height 7
click at [421, 271] on button "Change" at bounding box center [417, 271] width 35 height 13
click at [447, 270] on button "Close" at bounding box center [439, 271] width 29 height 13
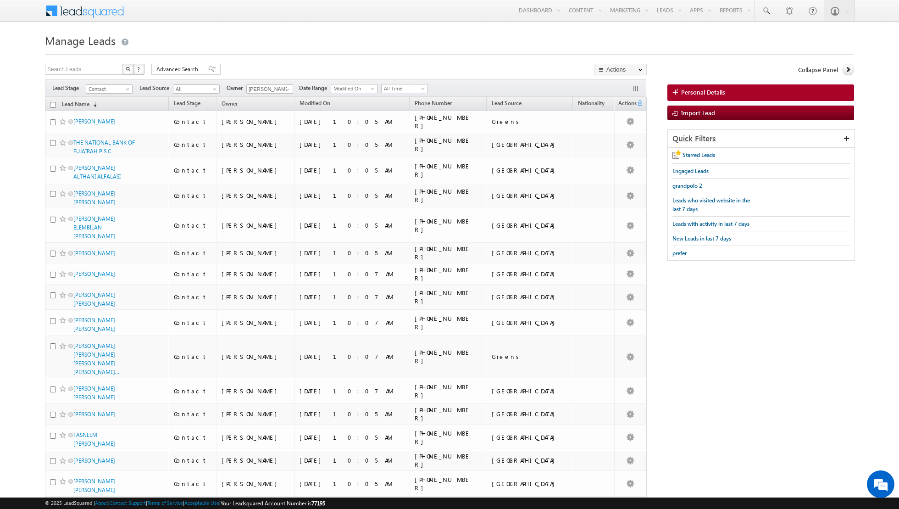
click at [54, 106] on input "checkbox" at bounding box center [53, 105] width 6 height 6
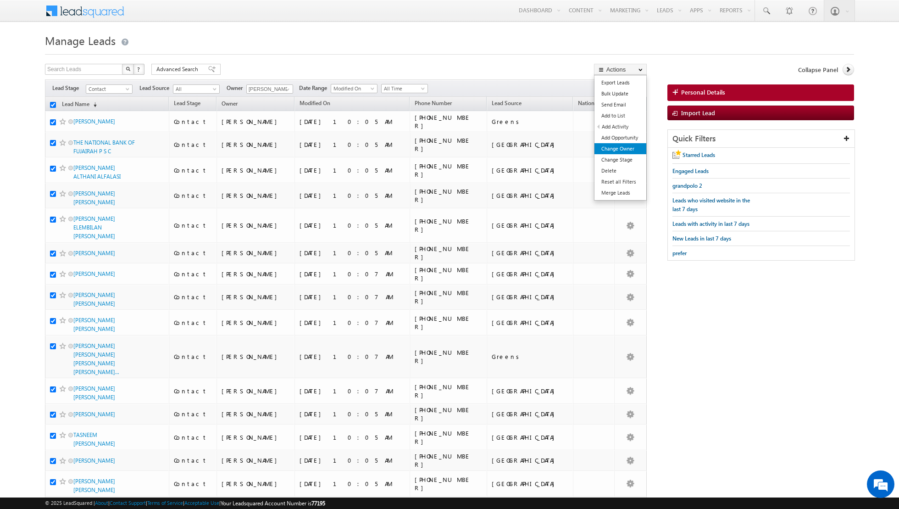
click at [623, 149] on link "Change Owner" at bounding box center [621, 148] width 52 height 11
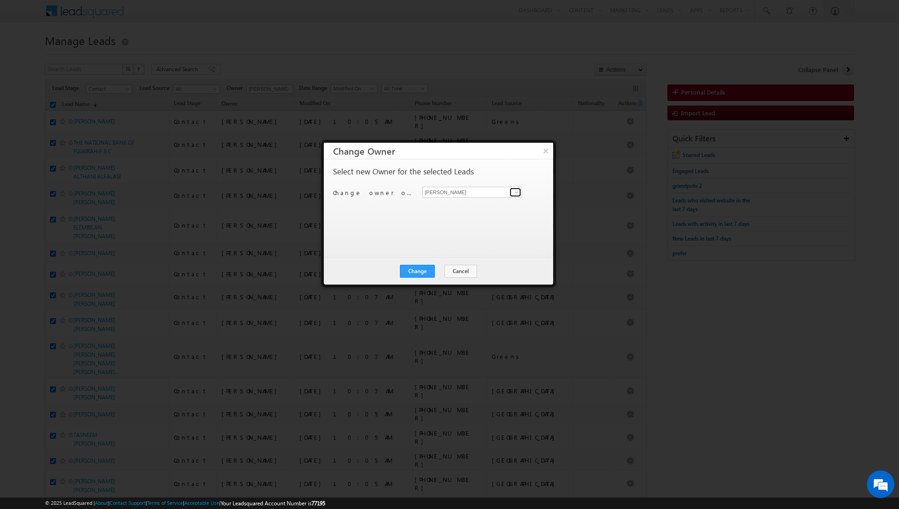
click at [517, 194] on span at bounding box center [516, 192] width 7 height 7
click at [445, 235] on link "Dinesh Kumar dinesh.kumar@indglobal.ae" at bounding box center [473, 238] width 100 height 17
click at [418, 272] on button "Change" at bounding box center [417, 271] width 35 height 13
click at [437, 272] on button "Close" at bounding box center [439, 271] width 29 height 13
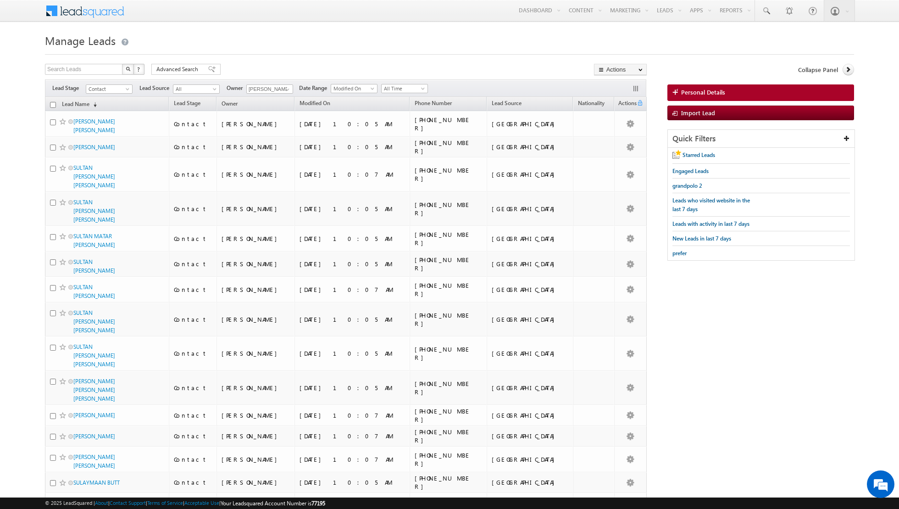
click at [53, 106] on input "checkbox" at bounding box center [53, 105] width 6 height 6
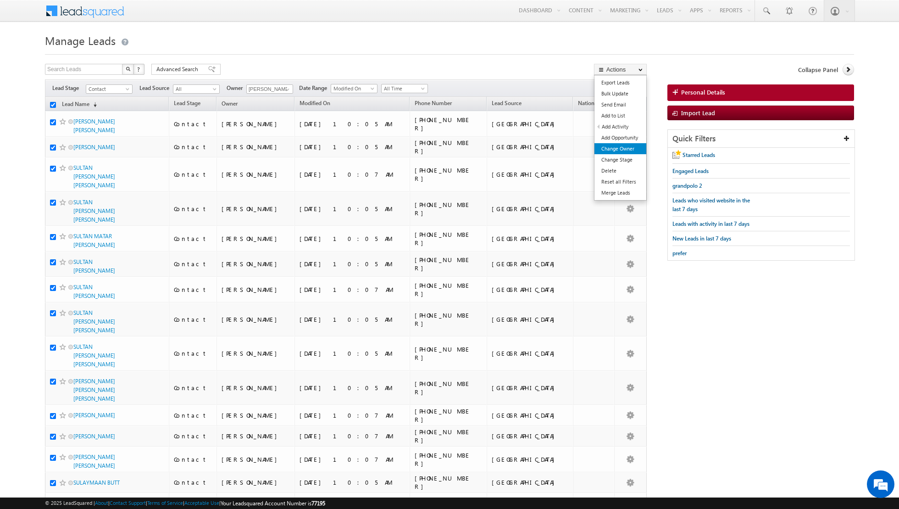
click at [608, 149] on link "Change Owner" at bounding box center [621, 148] width 52 height 11
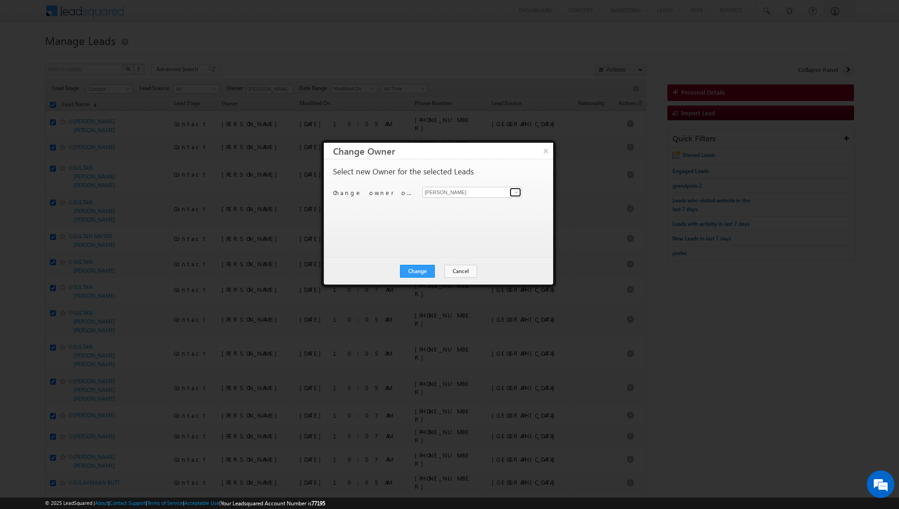
click at [512, 194] on link at bounding box center [515, 192] width 11 height 9
click at [445, 254] on link "Isha Mehndiratta isha.mehndiratta@indglobal.ae" at bounding box center [473, 254] width 100 height 17
click at [421, 269] on button "Change" at bounding box center [417, 271] width 35 height 13
click at [447, 268] on button "Close" at bounding box center [439, 271] width 29 height 13
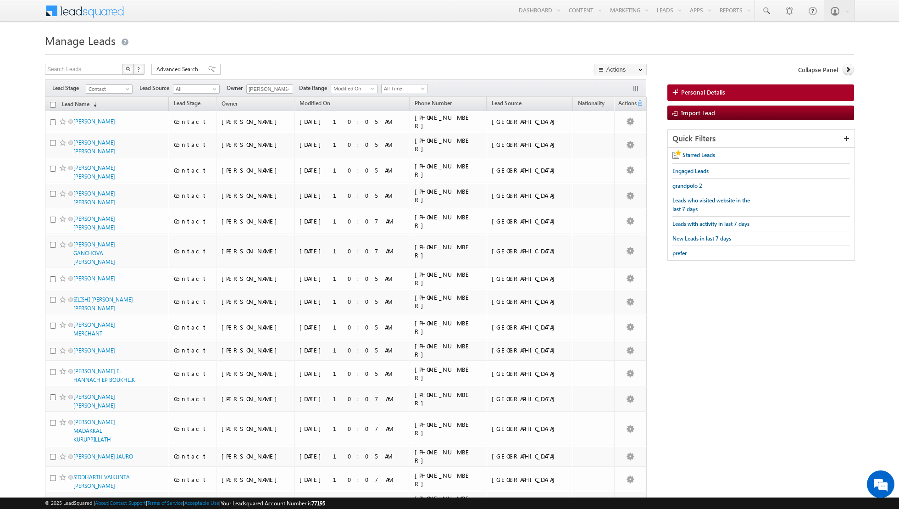
click at [52, 103] on input "checkbox" at bounding box center [53, 105] width 6 height 6
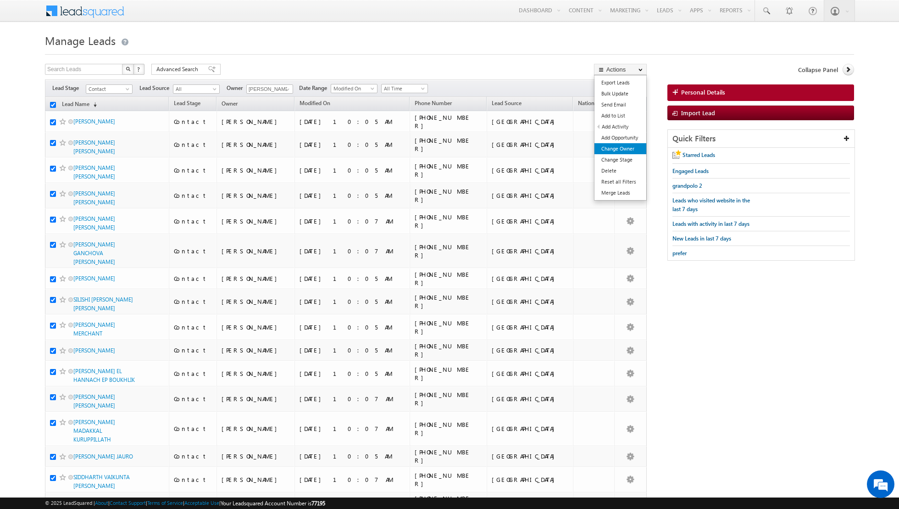
click at [621, 146] on link "Change Owner" at bounding box center [621, 148] width 52 height 11
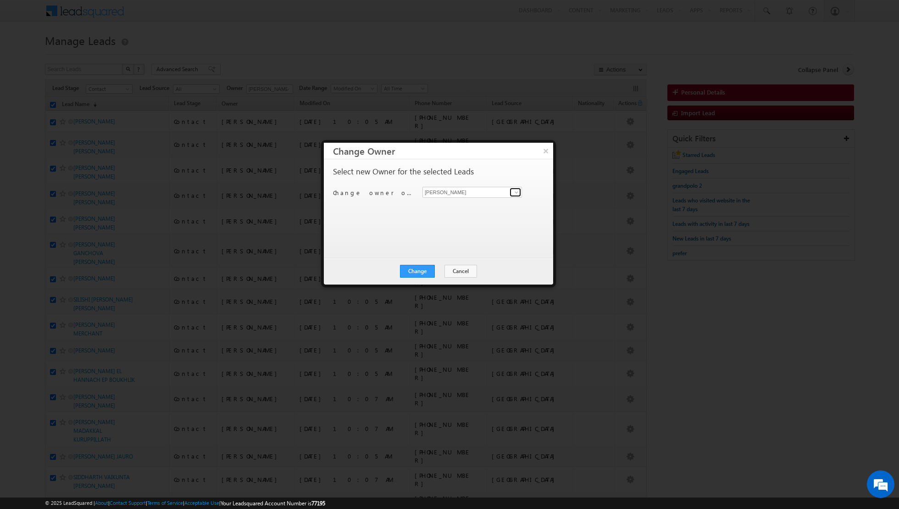
click at [516, 190] on span at bounding box center [516, 192] width 7 height 7
click at [463, 265] on link "Muhammad Shibily muhammad.shibily@indglobal.ae" at bounding box center [473, 269] width 100 height 17
click at [422, 271] on button "Change" at bounding box center [417, 271] width 35 height 13
click at [451, 269] on button "Close" at bounding box center [439, 271] width 29 height 13
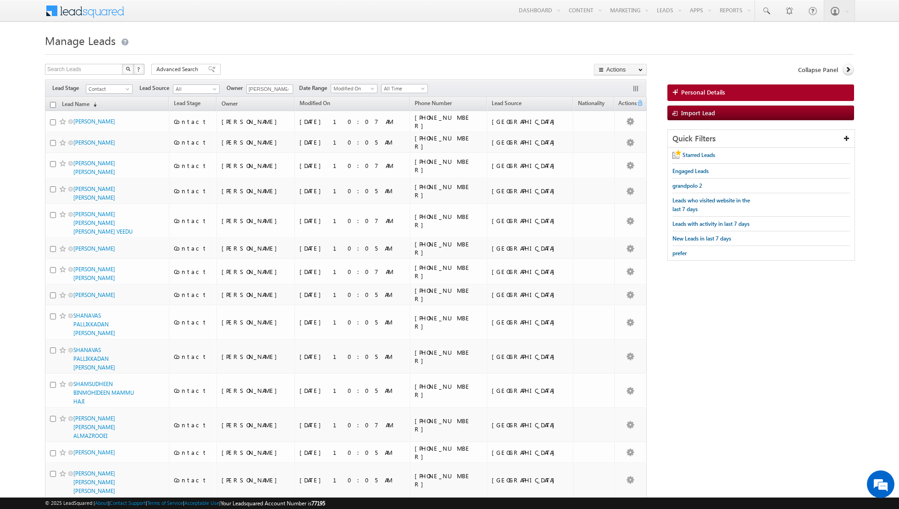
click at [53, 106] on input "checkbox" at bounding box center [53, 105] width 6 height 6
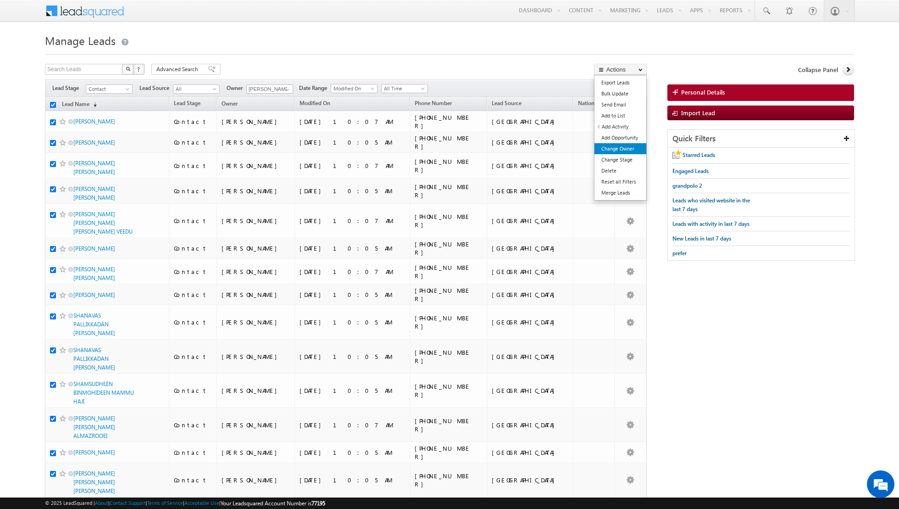
click at [614, 148] on link "Change Owner" at bounding box center [621, 148] width 52 height 11
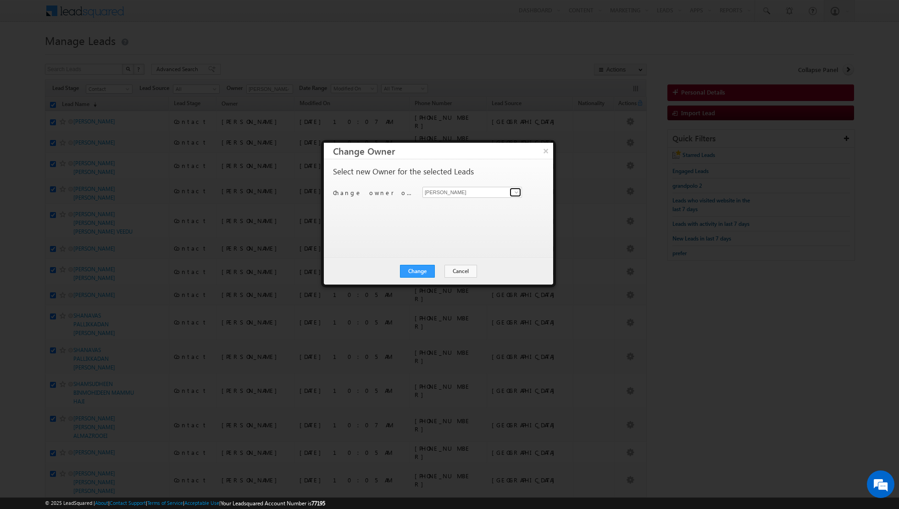
click at [514, 192] on span at bounding box center [516, 192] width 7 height 7
click at [456, 240] on link "Nandhana Anil nandhana.anil@indglobal.ae" at bounding box center [473, 243] width 100 height 17
click at [419, 272] on button "Change" at bounding box center [417, 271] width 35 height 13
click at [441, 270] on button "Close" at bounding box center [439, 271] width 29 height 13
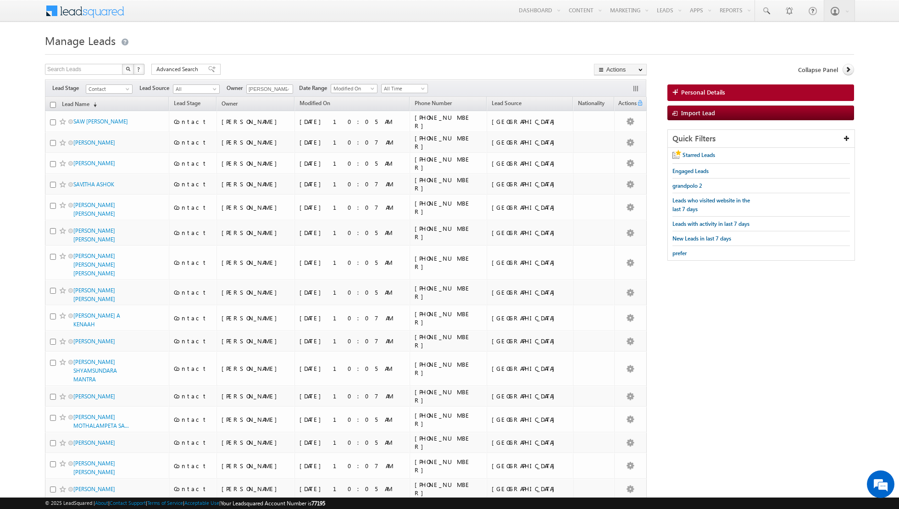
click at [53, 103] on input "checkbox" at bounding box center [53, 105] width 6 height 6
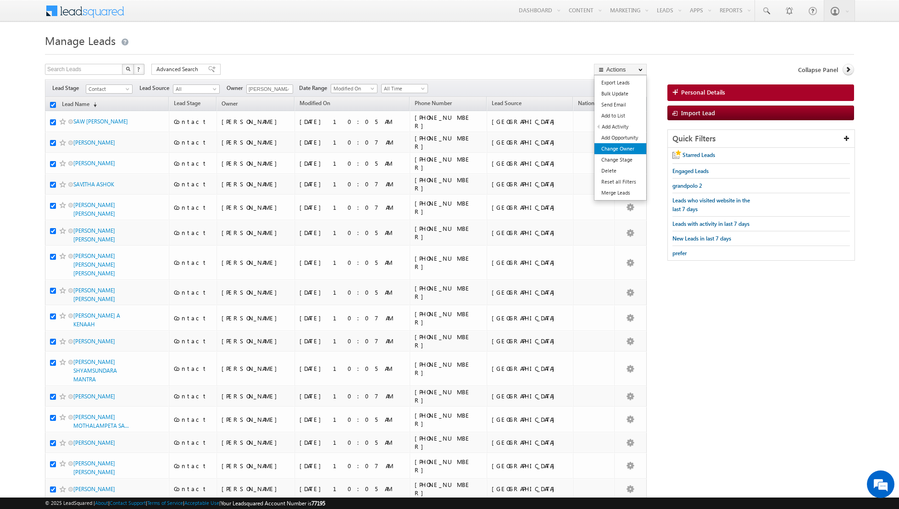
click at [619, 145] on link "Change Owner" at bounding box center [621, 148] width 52 height 11
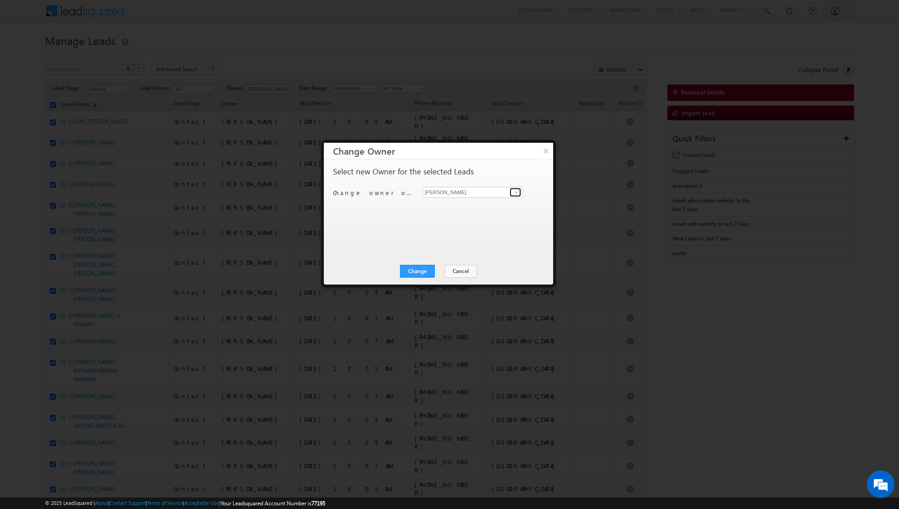
click at [513, 192] on span at bounding box center [516, 192] width 7 height 7
click at [459, 251] on link "Riya Raj riya.raj@indglobal.ae" at bounding box center [473, 257] width 100 height 17
click at [415, 268] on button "Change" at bounding box center [417, 271] width 35 height 13
click at [444, 272] on button "Close" at bounding box center [439, 271] width 29 height 13
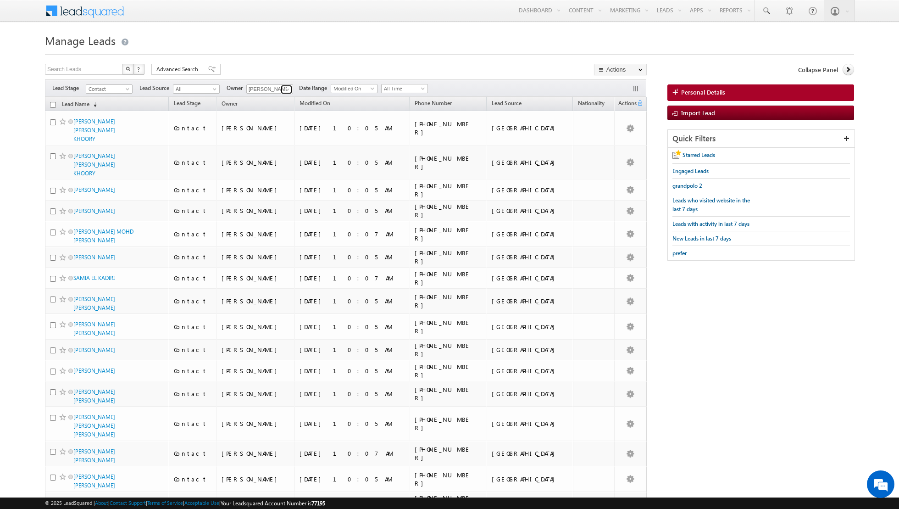
click at [281, 87] on link at bounding box center [286, 89] width 11 height 9
click at [267, 117] on span "aakash.arora@indglobal.ae" at bounding box center [291, 117] width 83 height 7
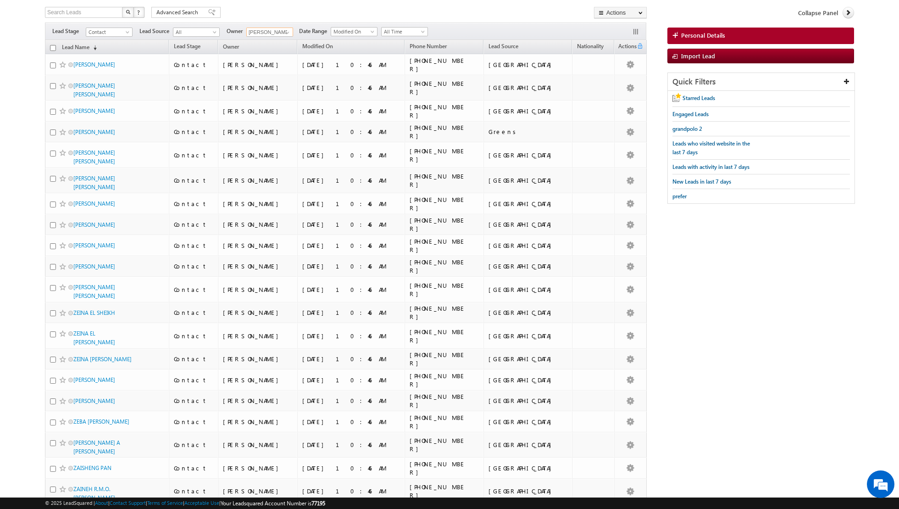
scroll to position [0, 0]
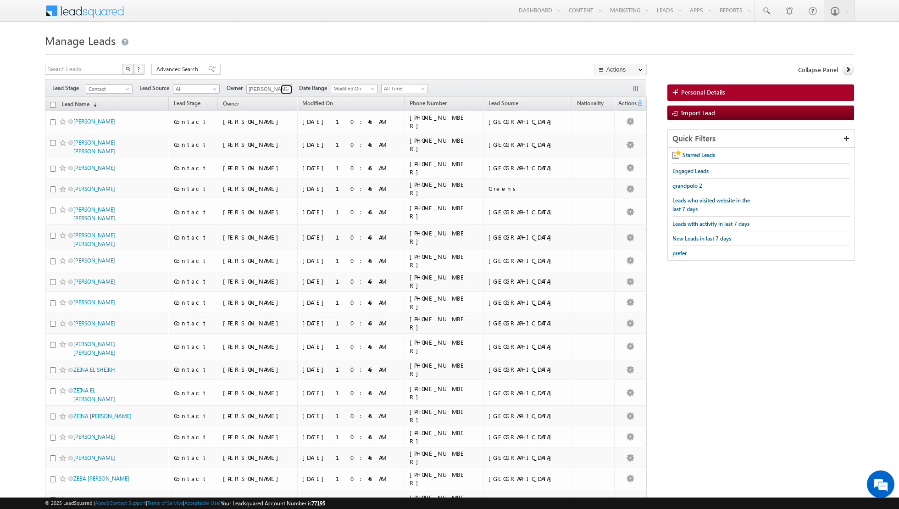
click at [285, 88] on span at bounding box center [287, 89] width 7 height 7
click at [274, 129] on link "Asma Kazi asma.kazi@indglobal.ae" at bounding box center [292, 136] width 92 height 17
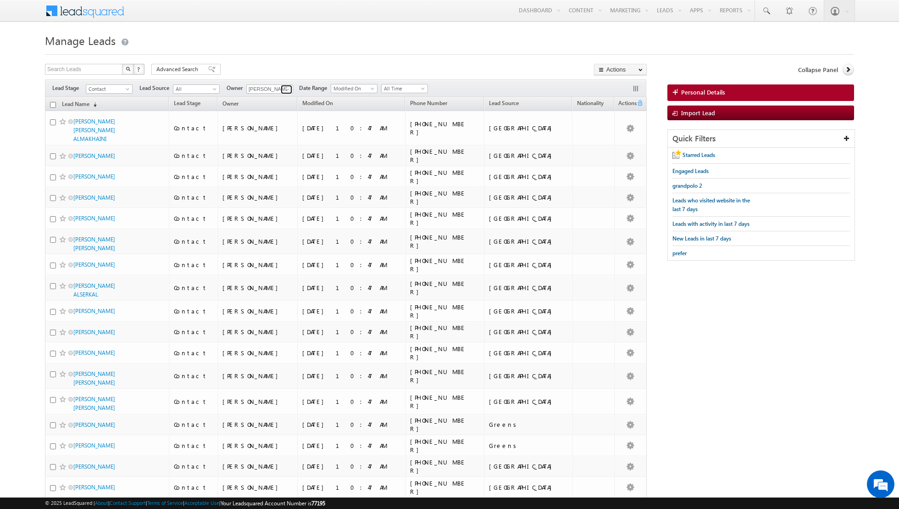
click at [287, 90] on span at bounding box center [287, 89] width 7 height 7
click at [269, 150] on link "Dinesh Kumar dinesh.kumar@indglobal.ae" at bounding box center [292, 152] width 92 height 17
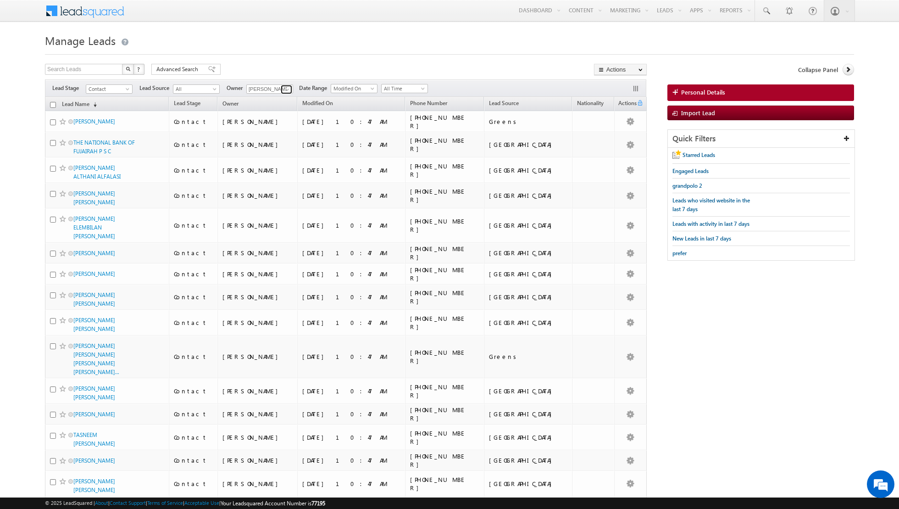
click at [284, 90] on span at bounding box center [287, 89] width 7 height 7
click at [289, 165] on link "Isha Mehndiratta isha.mehndiratta@indglobal.ae" at bounding box center [292, 169] width 92 height 17
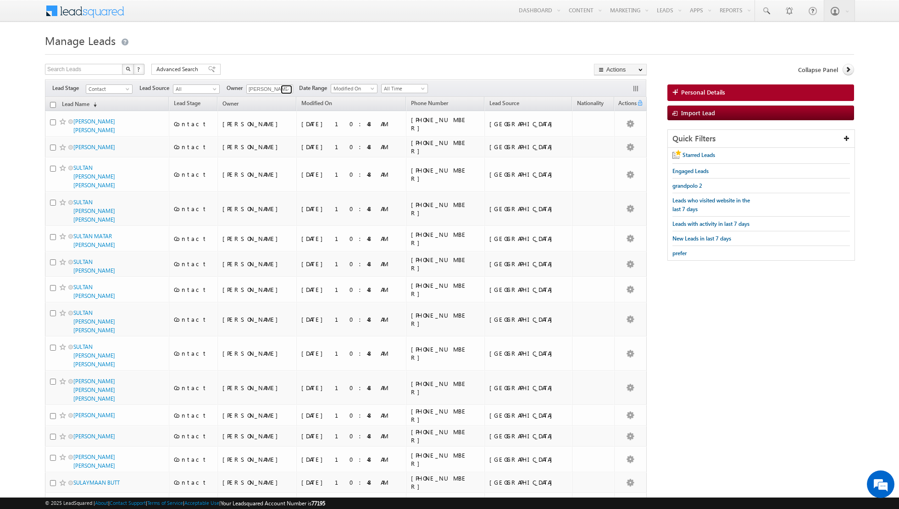
click at [284, 86] on span at bounding box center [287, 89] width 7 height 7
click at [285, 159] on span "muhammad.shibily@indglobal.ae" at bounding box center [291, 161] width 83 height 7
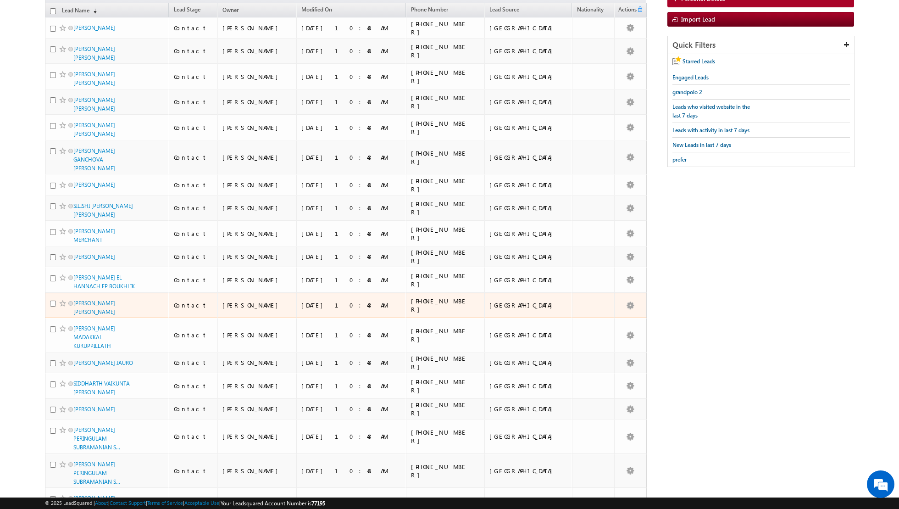
scroll to position [0, 0]
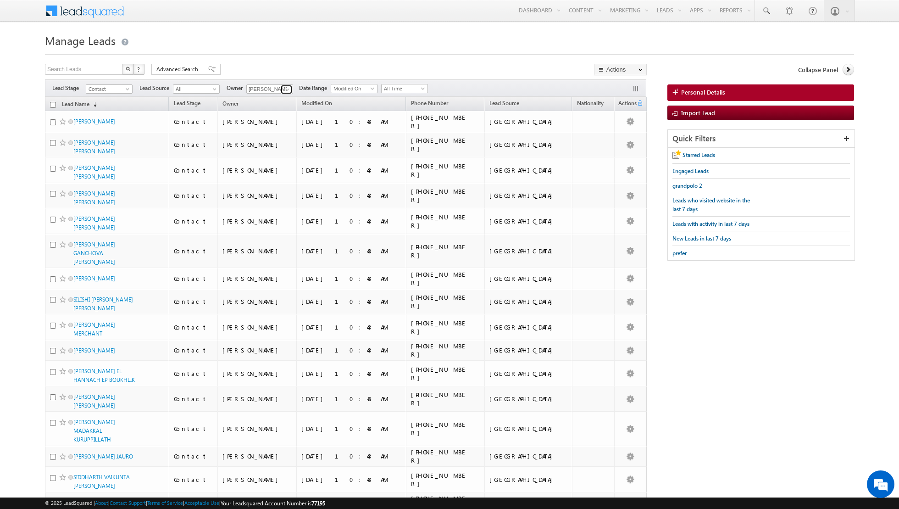
click at [286, 90] on span at bounding box center [287, 89] width 7 height 7
click at [284, 176] on span "nandhana.anil@indglobal.ae" at bounding box center [291, 178] width 83 height 7
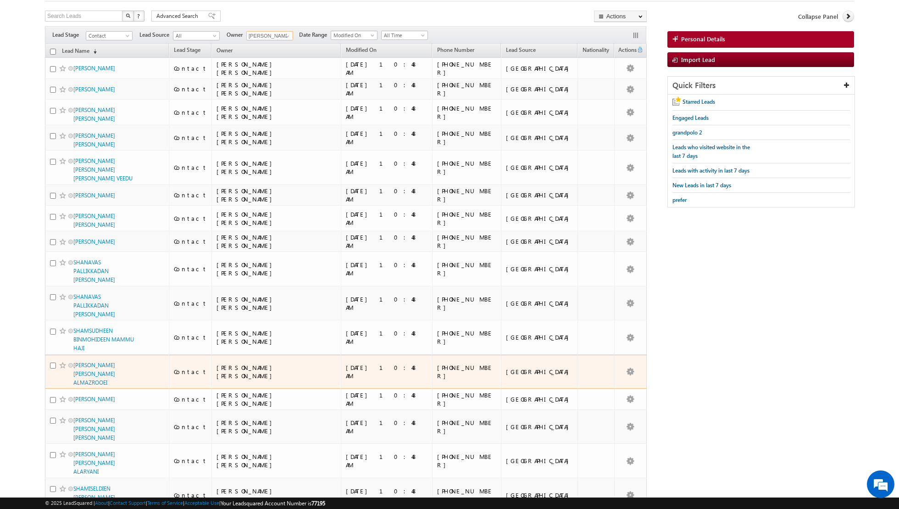
scroll to position [0, 0]
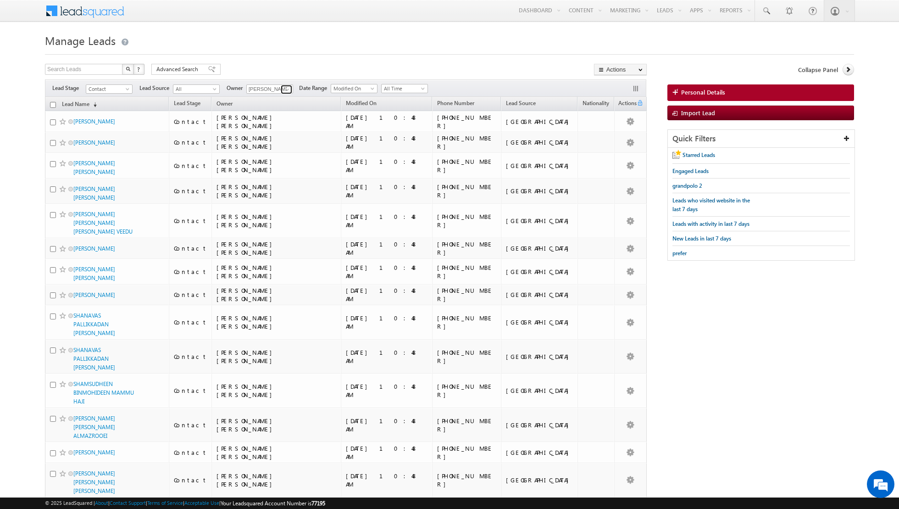
click at [285, 89] on span at bounding box center [287, 89] width 7 height 7
click at [270, 148] on link "Riya Raj riya.raj@indglobal.ae" at bounding box center [292, 149] width 92 height 17
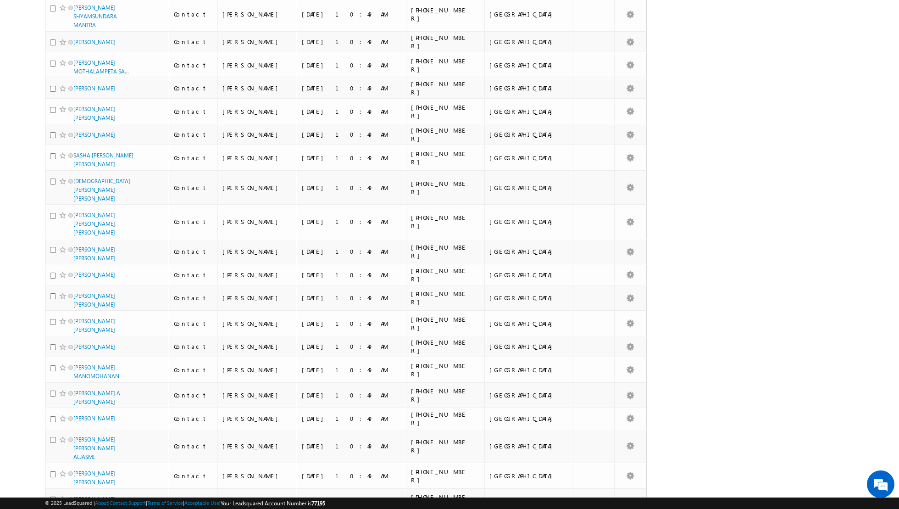
scroll to position [0, 0]
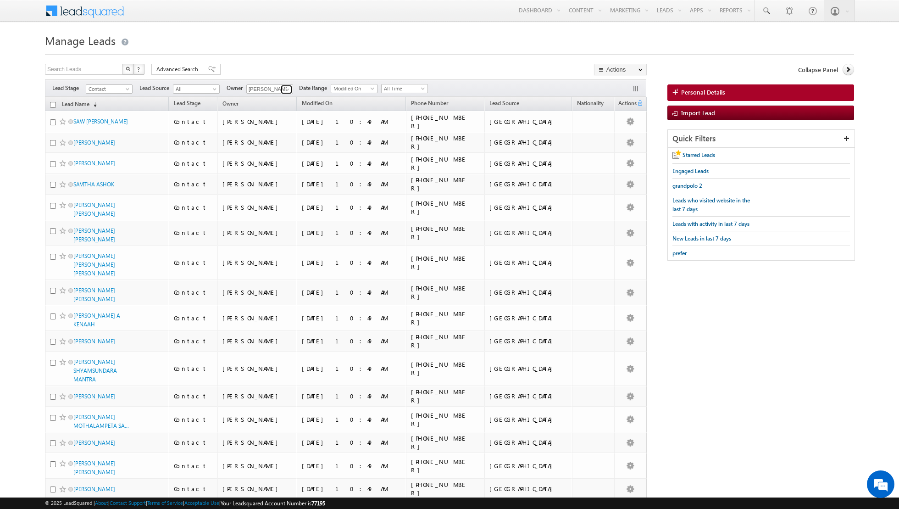
click at [284, 88] on span at bounding box center [287, 89] width 7 height 7
click at [273, 172] on link "Shiva Sisodia shiva.sisodia@indglobal.ae" at bounding box center [292, 175] width 92 height 17
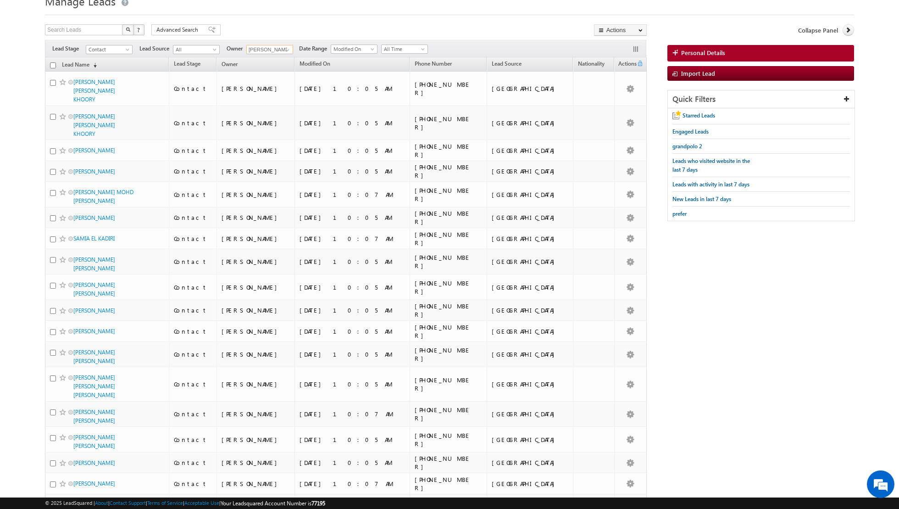
scroll to position [0, 0]
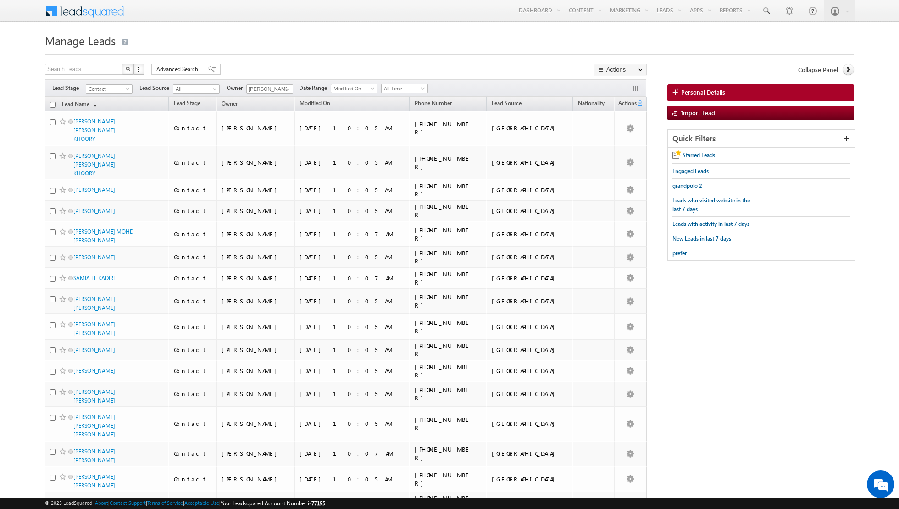
click at [465, 39] on h1 "Manage Leads" at bounding box center [449, 40] width 809 height 18
click at [286, 89] on span at bounding box center [287, 89] width 7 height 7
click at [453, 54] on div at bounding box center [449, 52] width 809 height 6
click at [766, 9] on span at bounding box center [766, 10] width 9 height 9
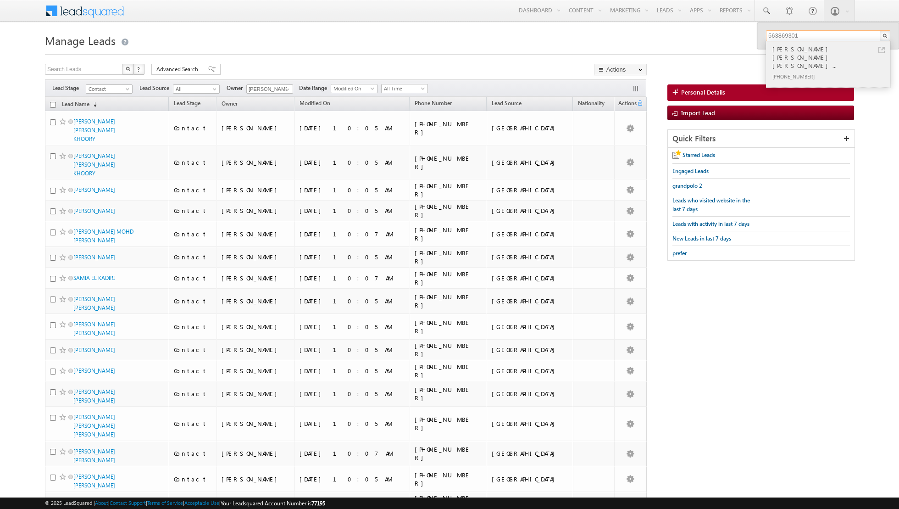
type input "563869301"
click at [834, 53] on div "MOHAMMAD FIROZ KHAN MOHAMMA..." at bounding box center [832, 57] width 123 height 27
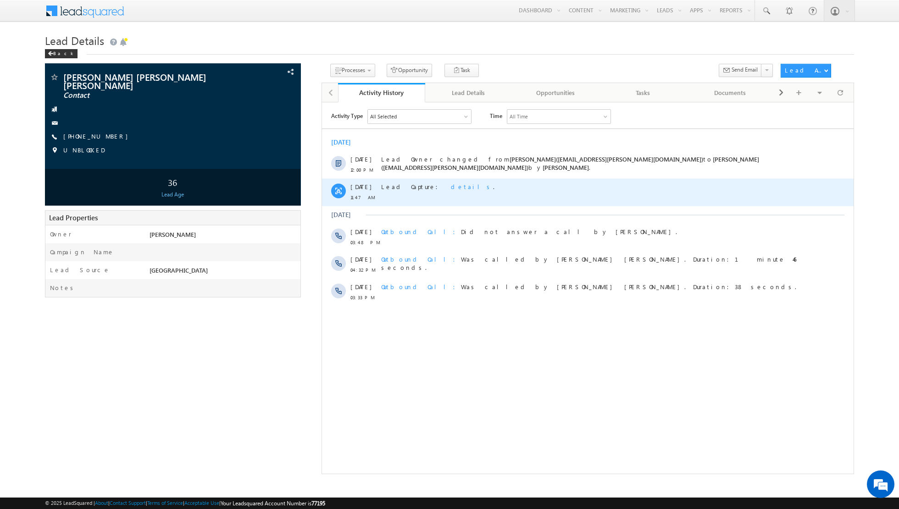
click at [451, 186] on span "details" at bounding box center [472, 186] width 42 height 8
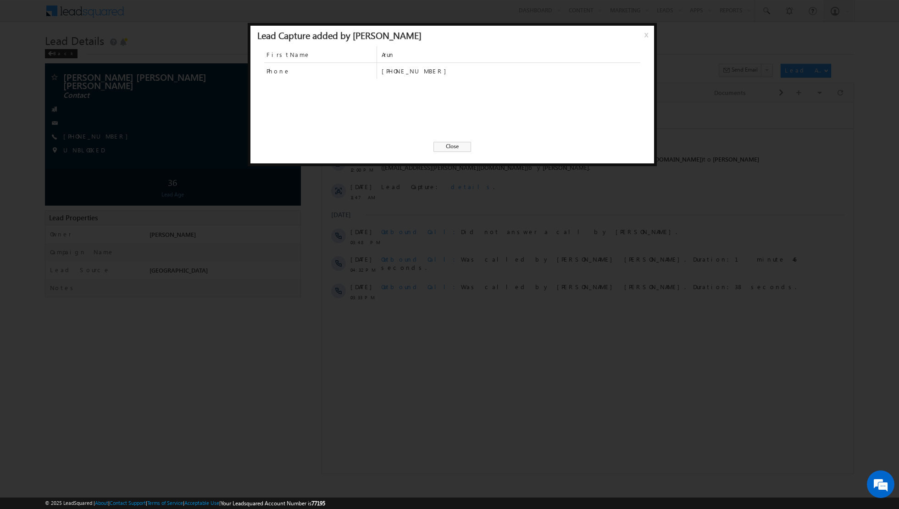
click at [454, 145] on span "Close" at bounding box center [453, 147] width 38 height 10
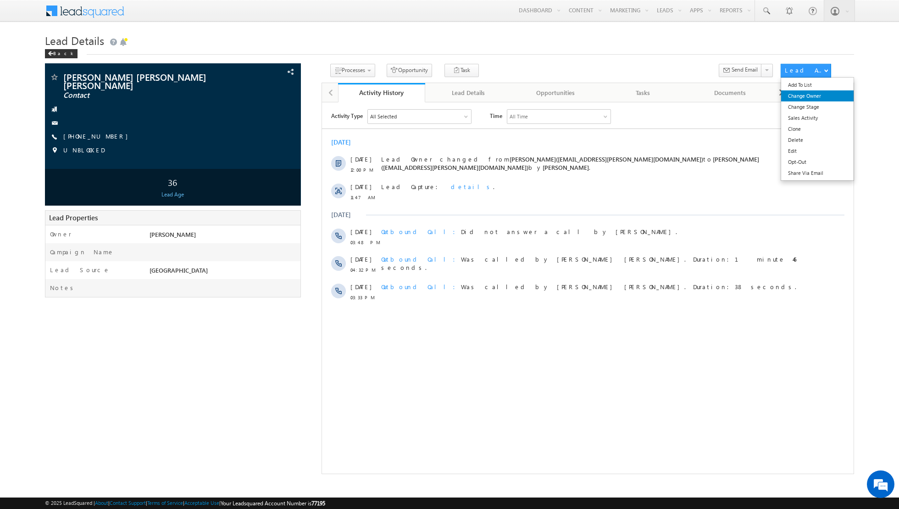
click at [818, 99] on link "Change Owner" at bounding box center [817, 95] width 73 height 11
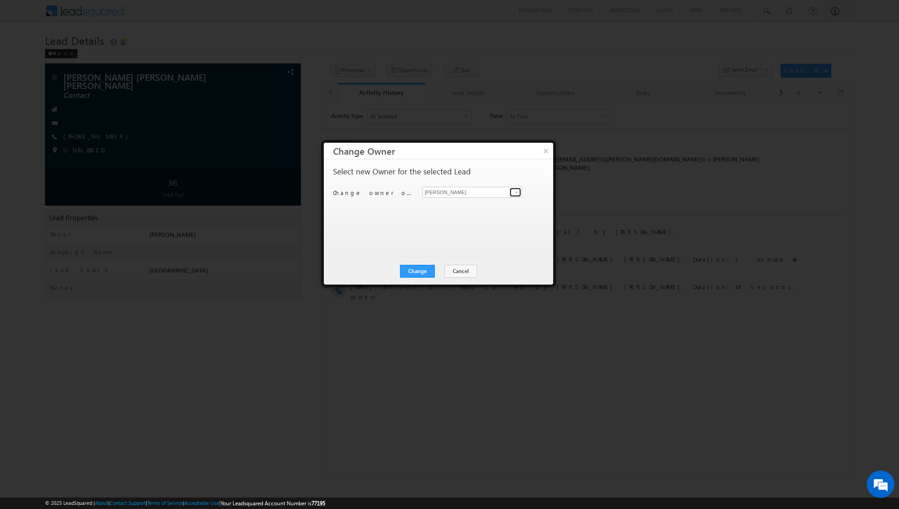
click at [514, 191] on span at bounding box center [516, 192] width 7 height 7
click at [467, 253] on span "nandhana.anil@indglobal.ae" at bounding box center [467, 254] width 83 height 7
click at [517, 191] on span at bounding box center [516, 192] width 7 height 7
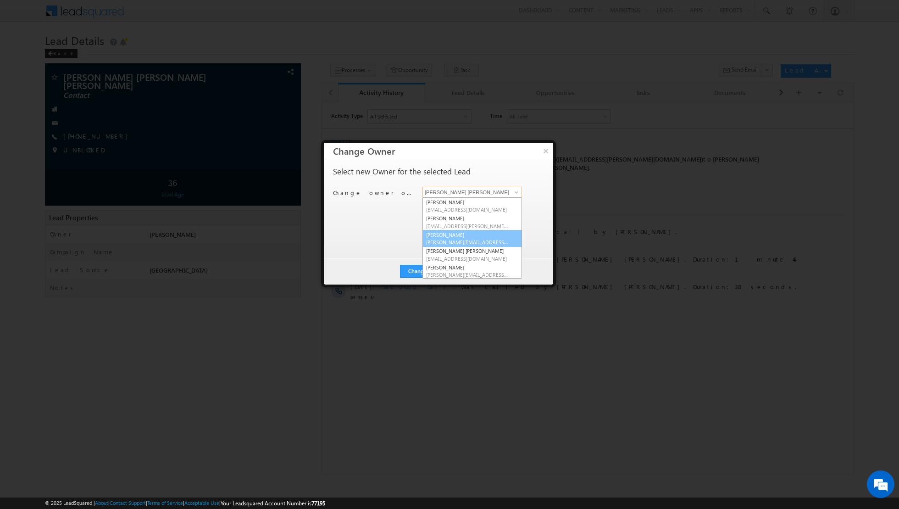
click at [471, 240] on span "muhammad.shibily@indglobal.ae" at bounding box center [467, 242] width 83 height 7
type input "Muhammad Shibily"
click at [418, 272] on button "Change" at bounding box center [417, 271] width 35 height 13
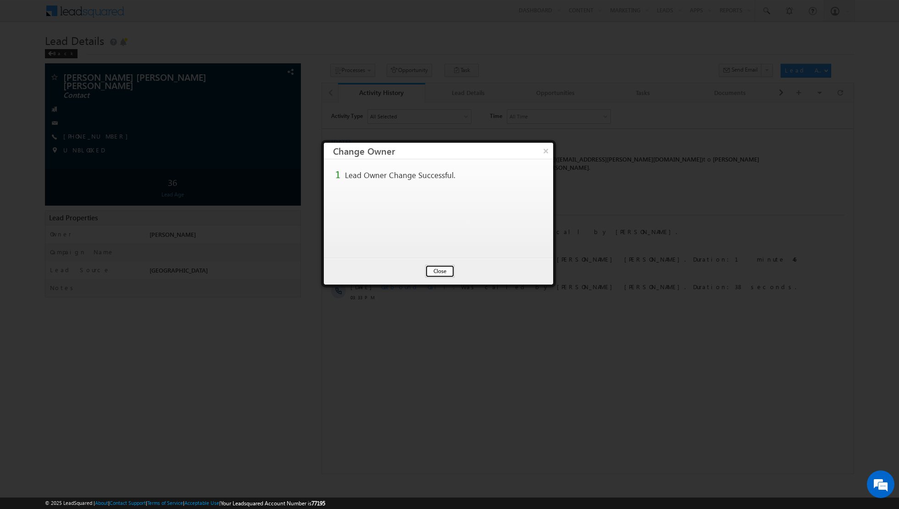
click at [443, 271] on button "Close" at bounding box center [439, 271] width 29 height 13
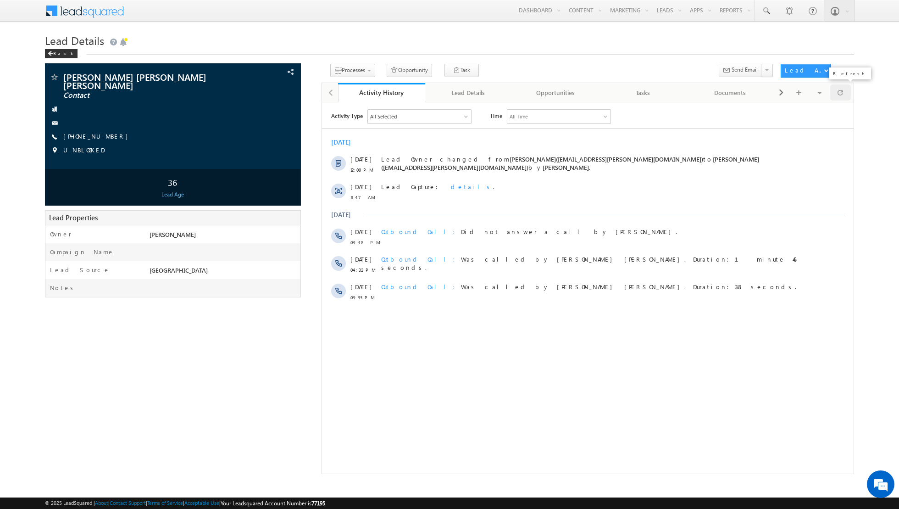
click at [839, 94] on span at bounding box center [841, 92] width 6 height 16
click at [841, 94] on span at bounding box center [841, 92] width 6 height 16
